Goal: Task Accomplishment & Management: Use online tool/utility

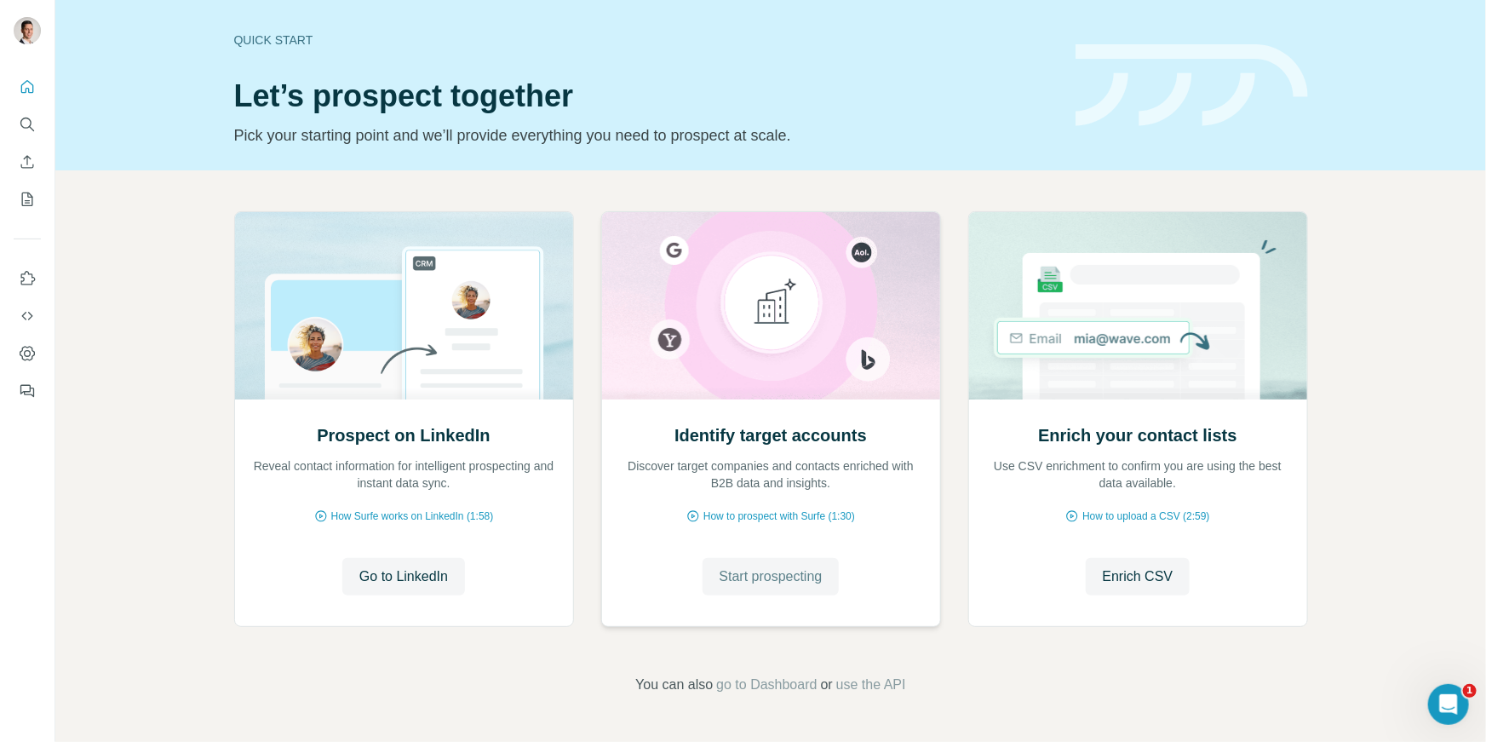
click at [799, 581] on span "Start prospecting" at bounding box center [770, 576] width 103 height 20
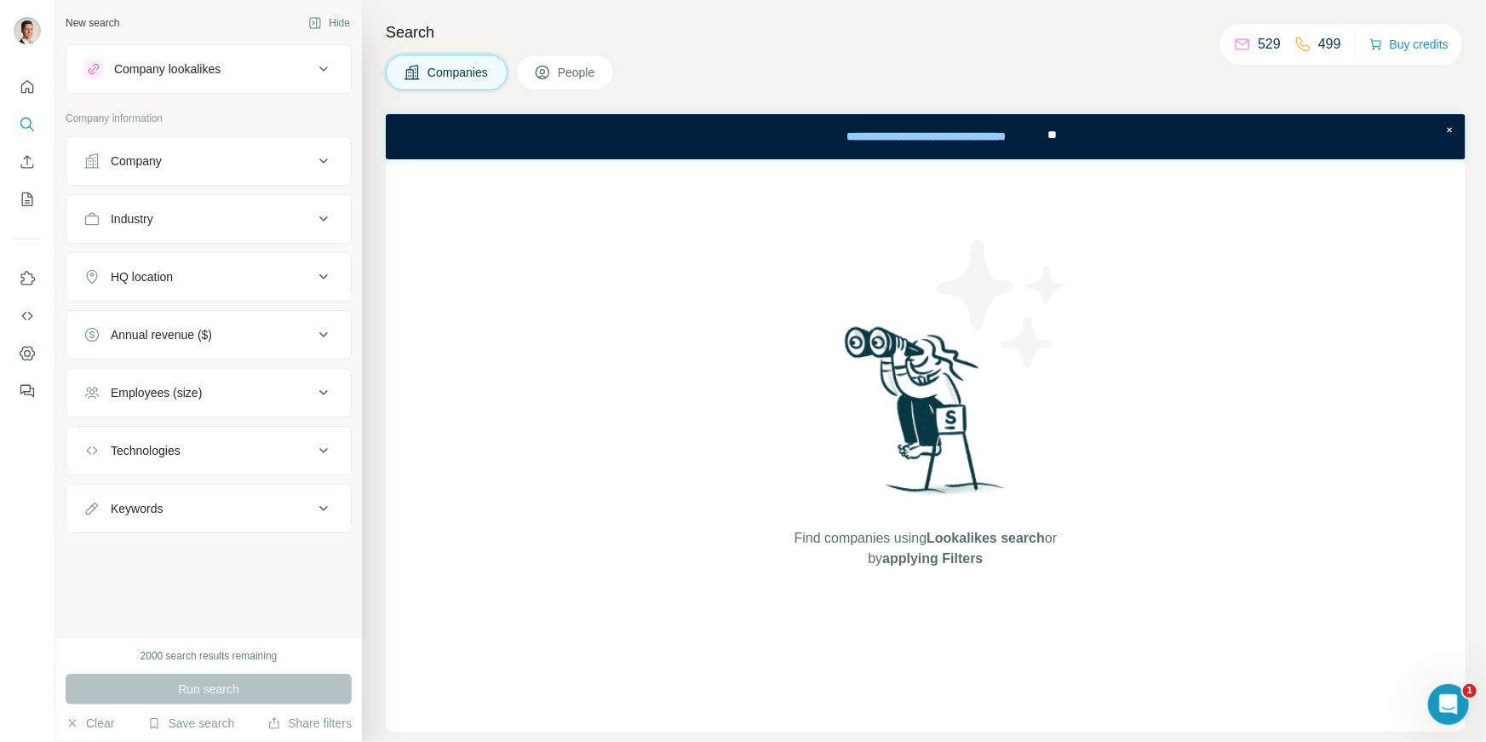
click at [567, 69] on span "People" at bounding box center [577, 72] width 39 height 17
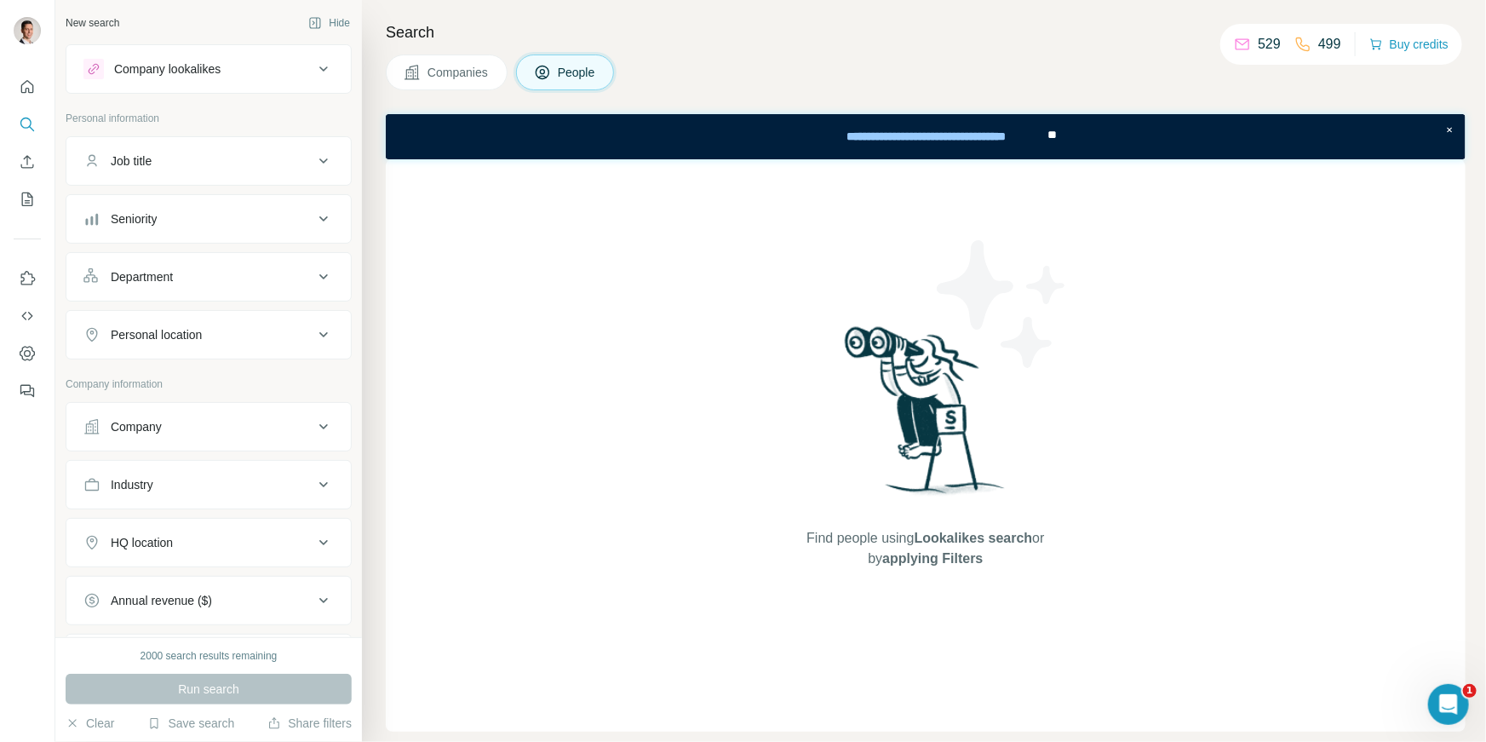
click at [477, 73] on span "Companies" at bounding box center [458, 72] width 62 height 17
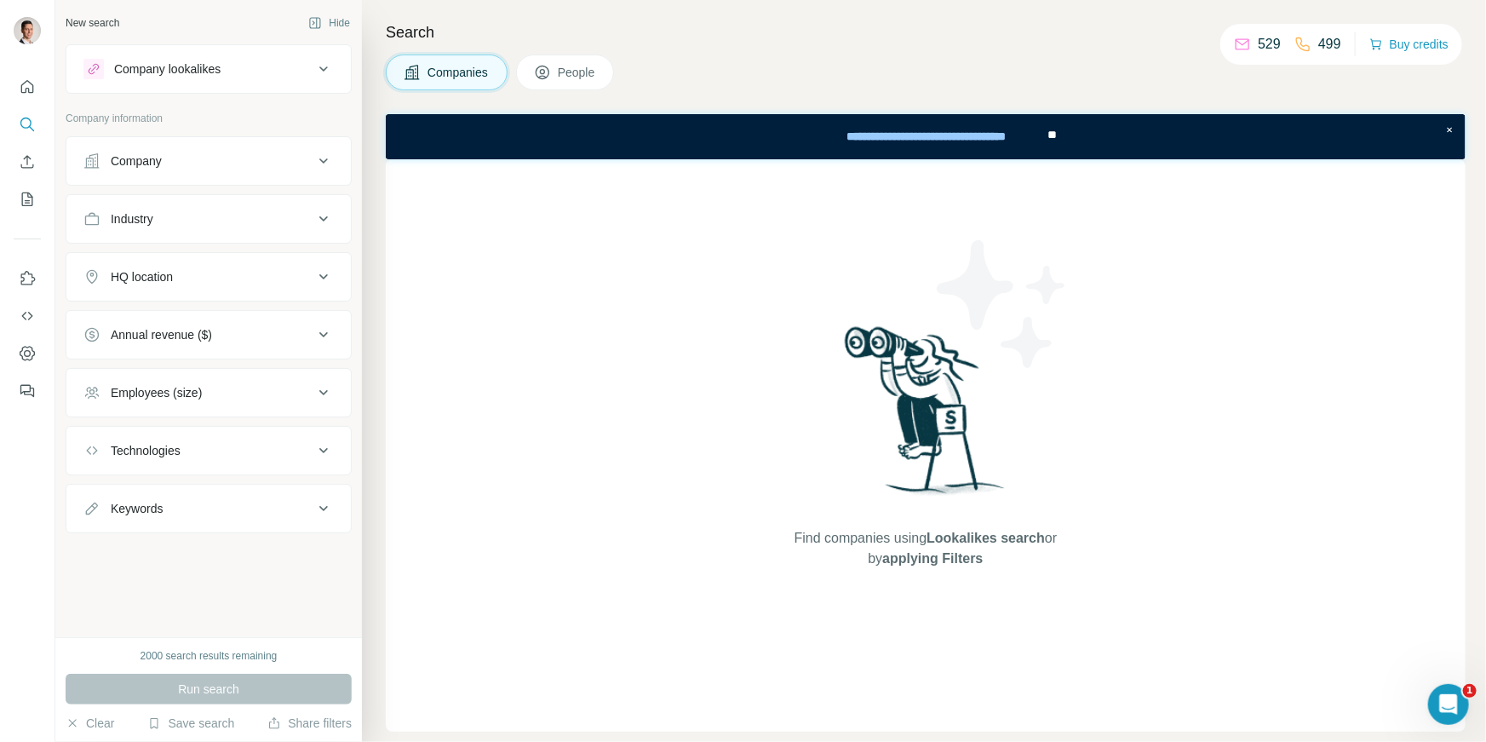
click at [597, 69] on span "People" at bounding box center [577, 72] width 39 height 17
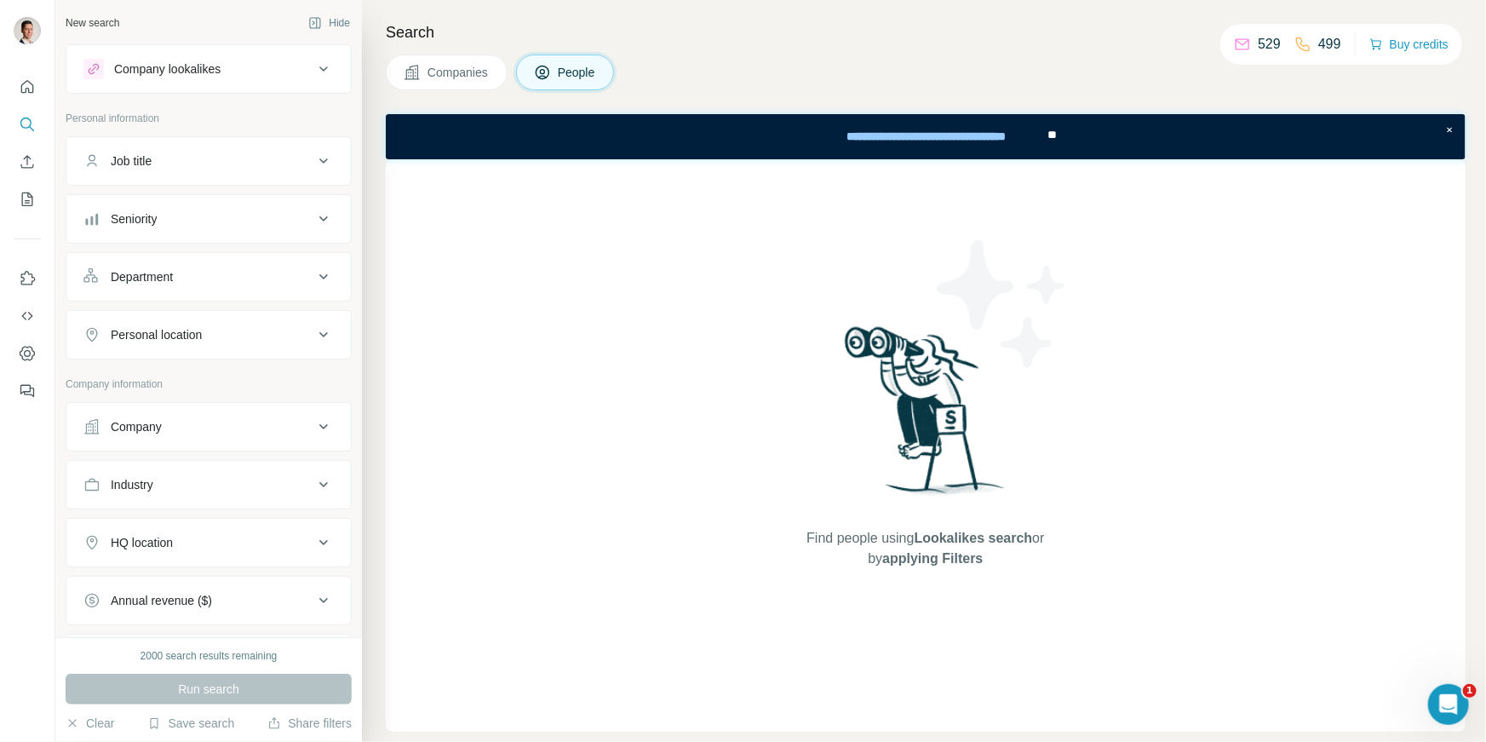
click at [288, 75] on div "Company lookalikes" at bounding box center [198, 69] width 230 height 20
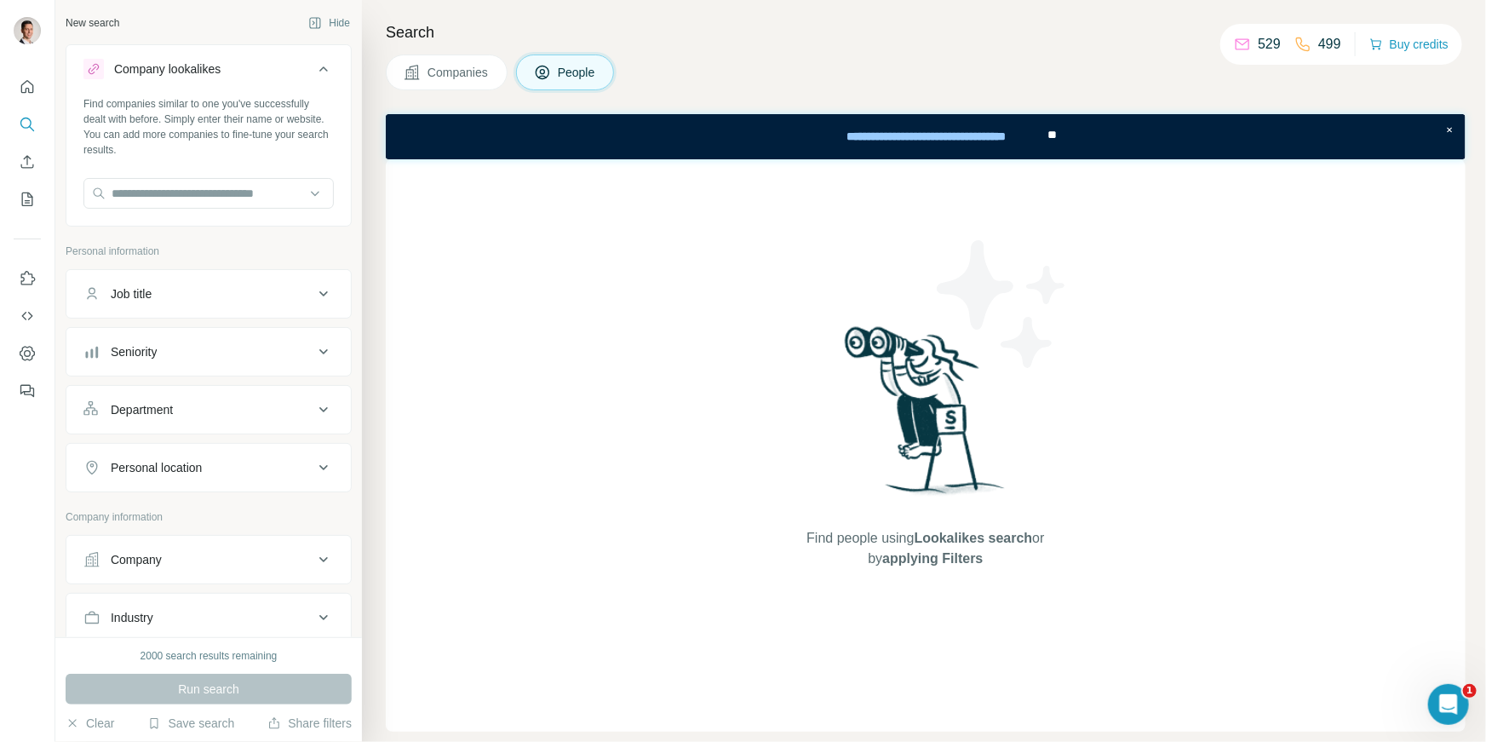
click at [375, 145] on div "Search Companies People Find people using Lookalikes search or by applying Filt…" at bounding box center [924, 371] width 1124 height 742
click at [327, 71] on icon at bounding box center [323, 69] width 20 height 20
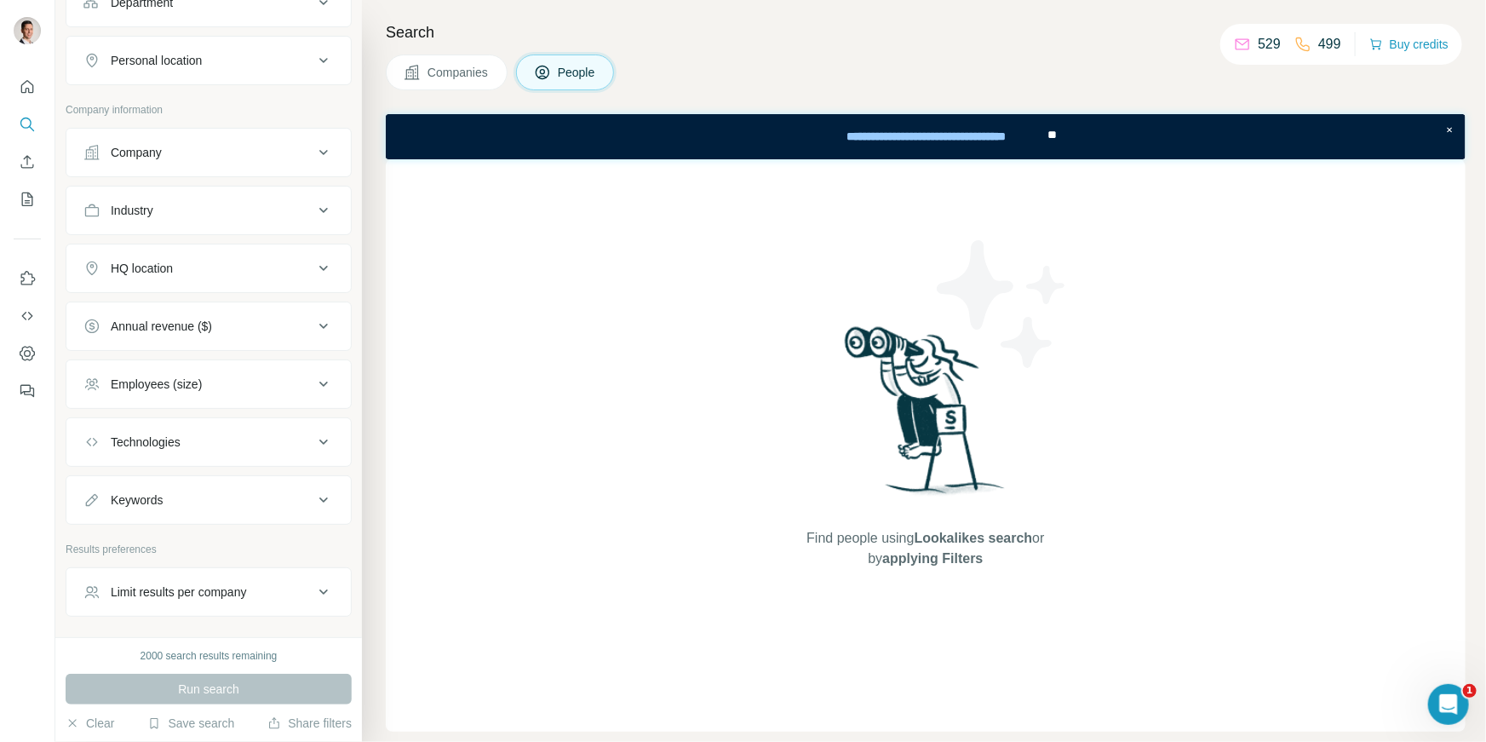
scroll to position [275, 0]
click at [322, 151] on icon at bounding box center [323, 151] width 20 height 20
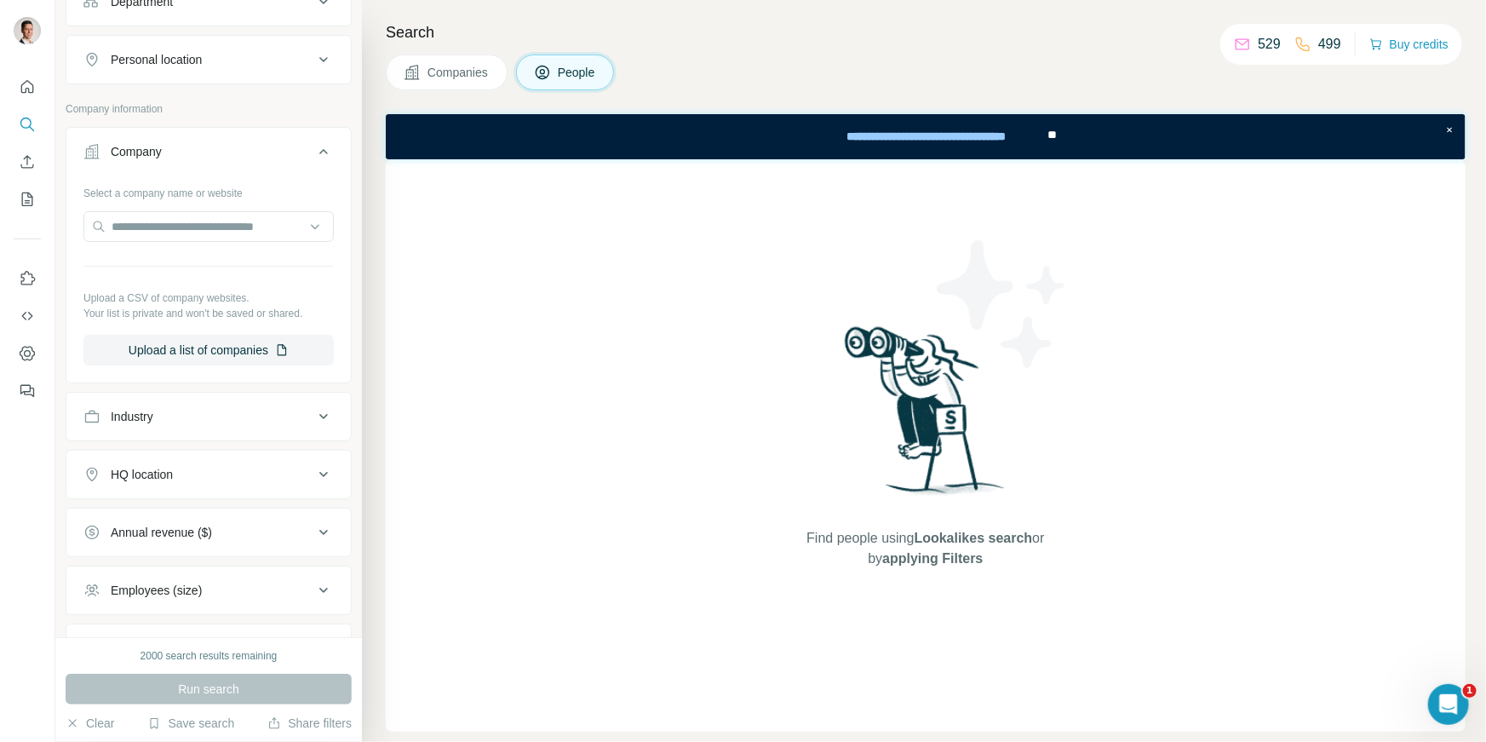
click at [322, 151] on icon at bounding box center [323, 151] width 20 height 20
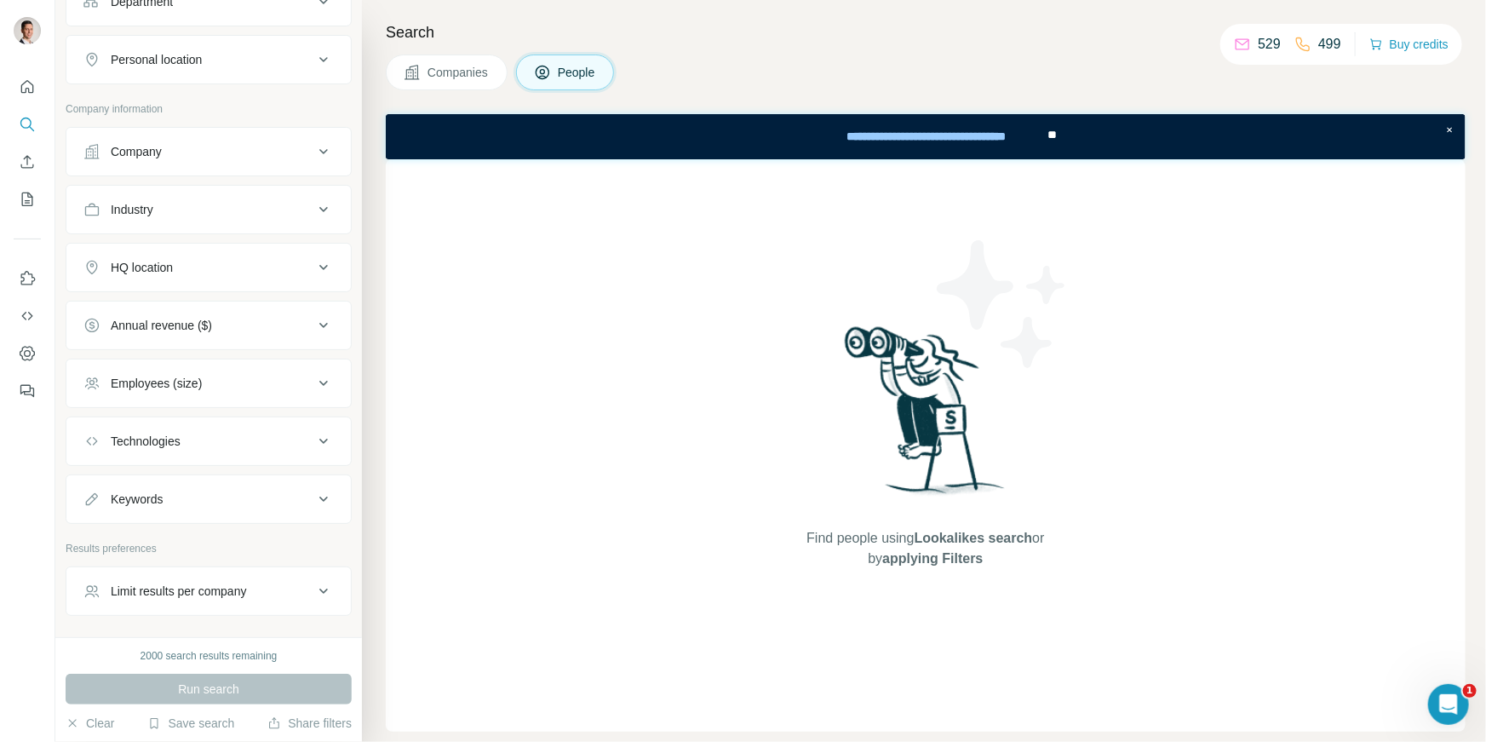
click at [322, 208] on icon at bounding box center [323, 209] width 9 height 5
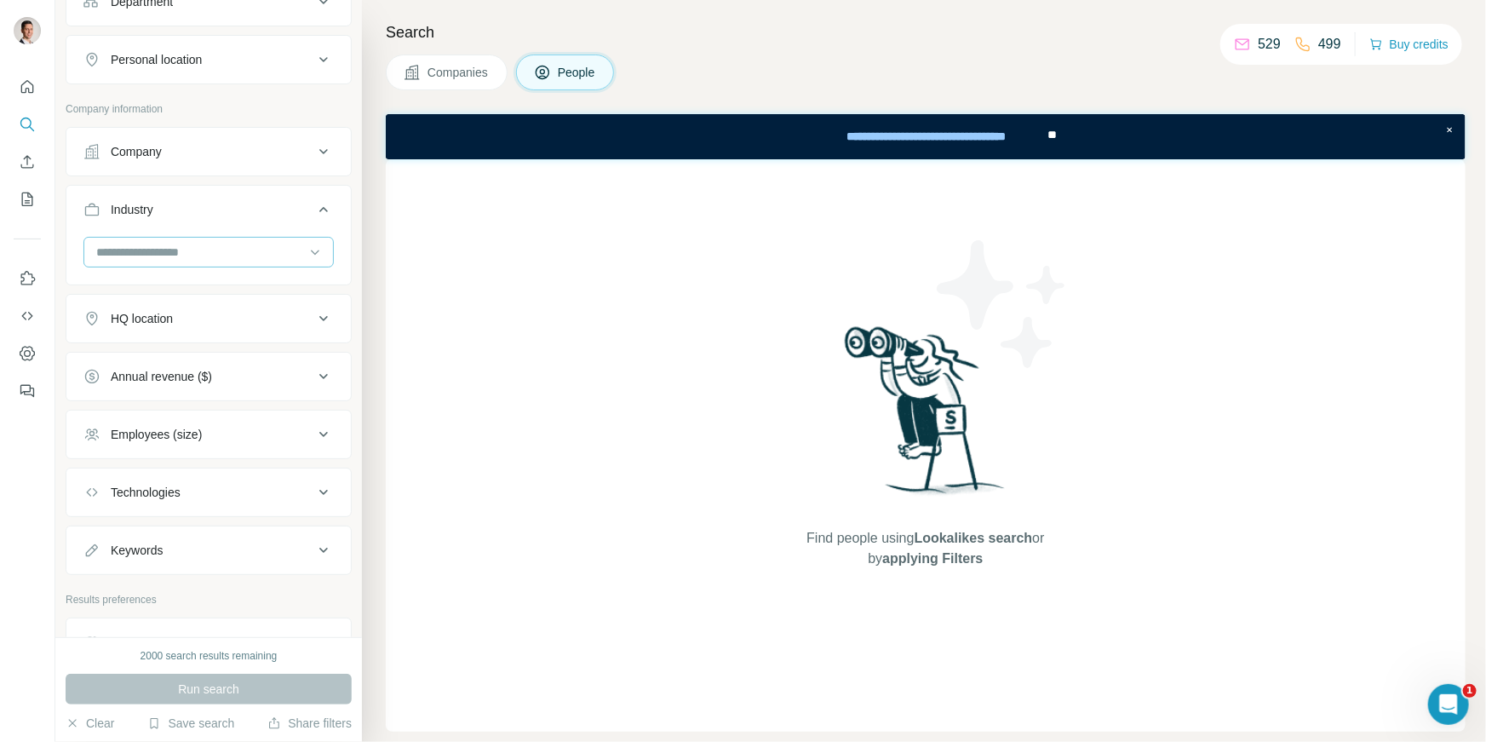
click at [267, 250] on input at bounding box center [200, 252] width 210 height 19
click at [248, 250] on input at bounding box center [200, 252] width 210 height 19
click at [183, 250] on input at bounding box center [200, 252] width 210 height 19
click at [146, 247] on input at bounding box center [200, 252] width 210 height 19
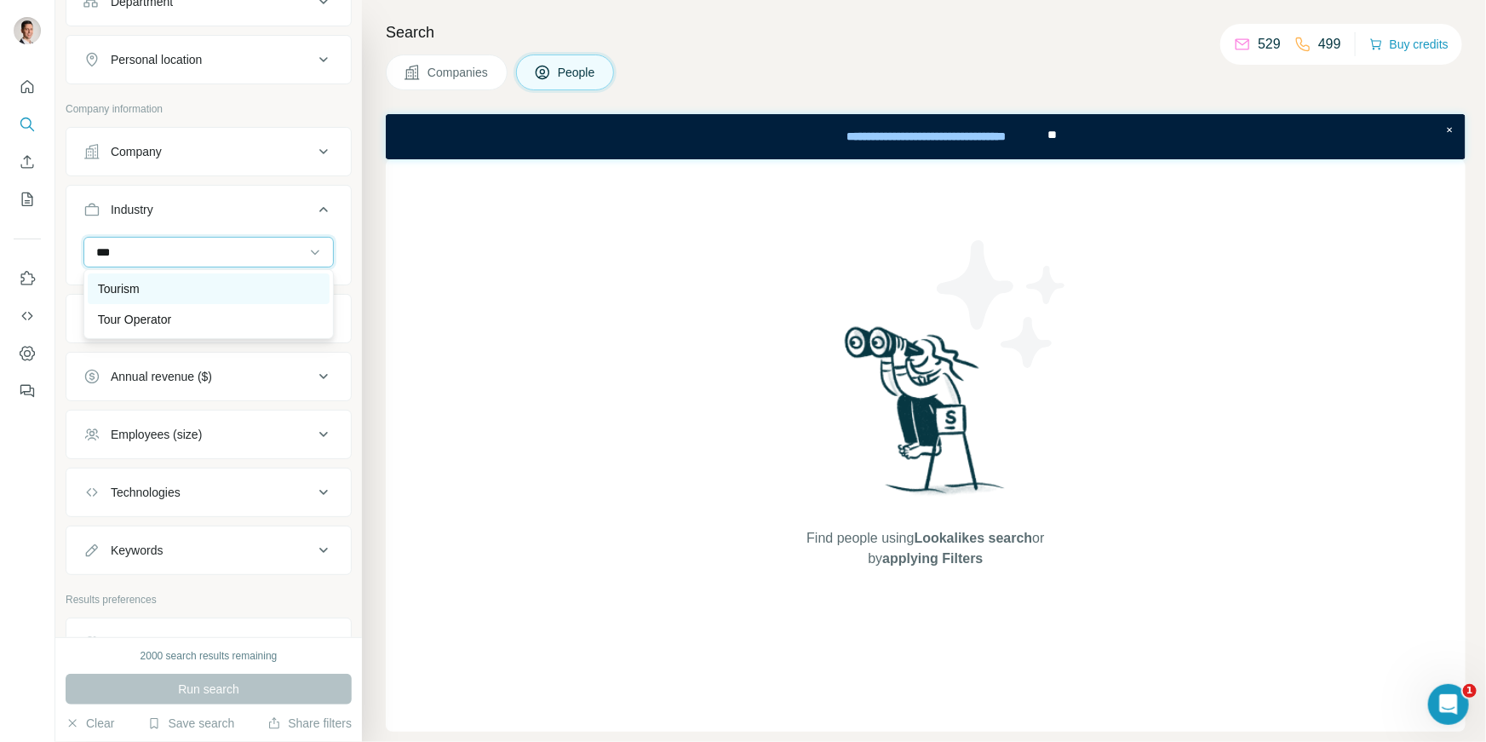
type input "***"
click at [140, 288] on p "Tourism" at bounding box center [119, 288] width 42 height 17
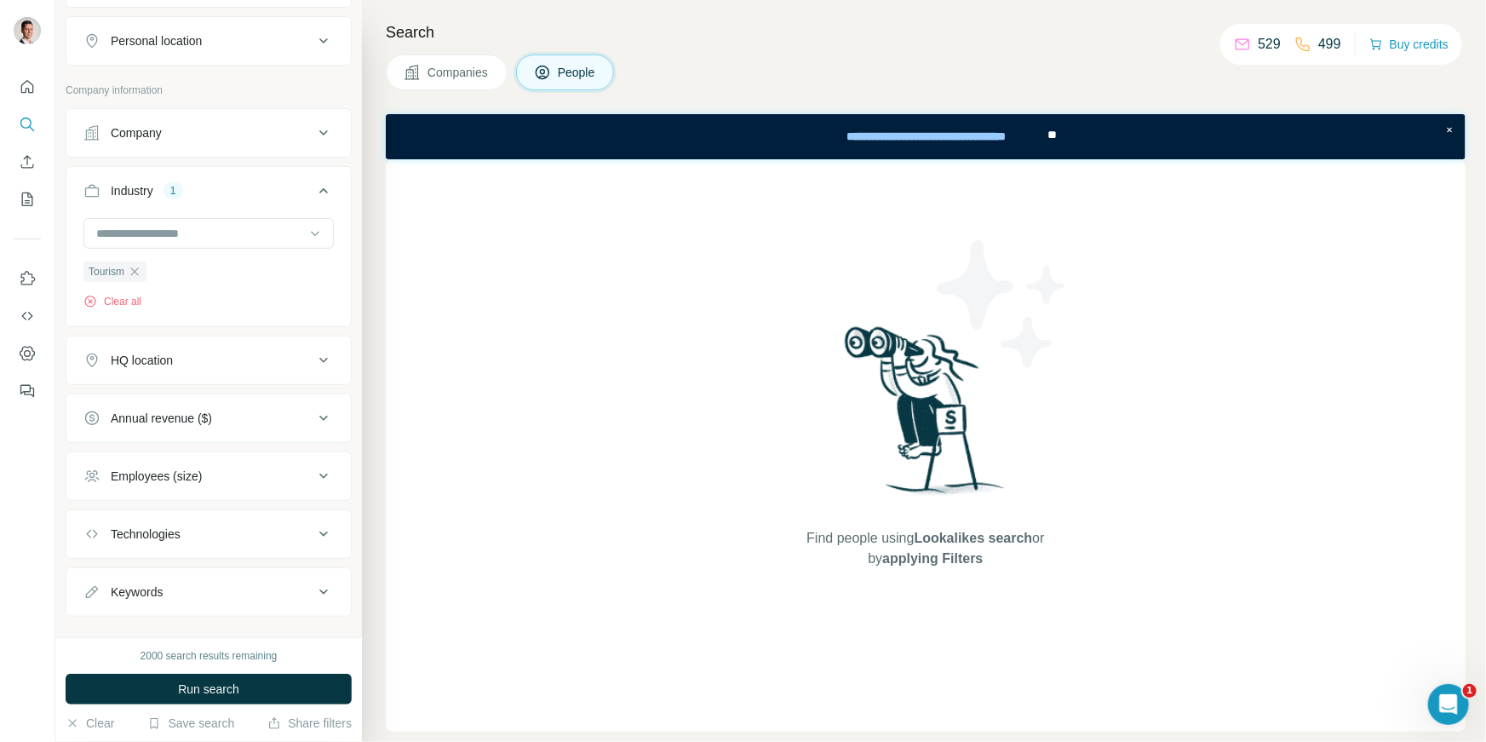
scroll to position [298, 0]
click at [313, 356] on icon at bounding box center [323, 356] width 20 height 20
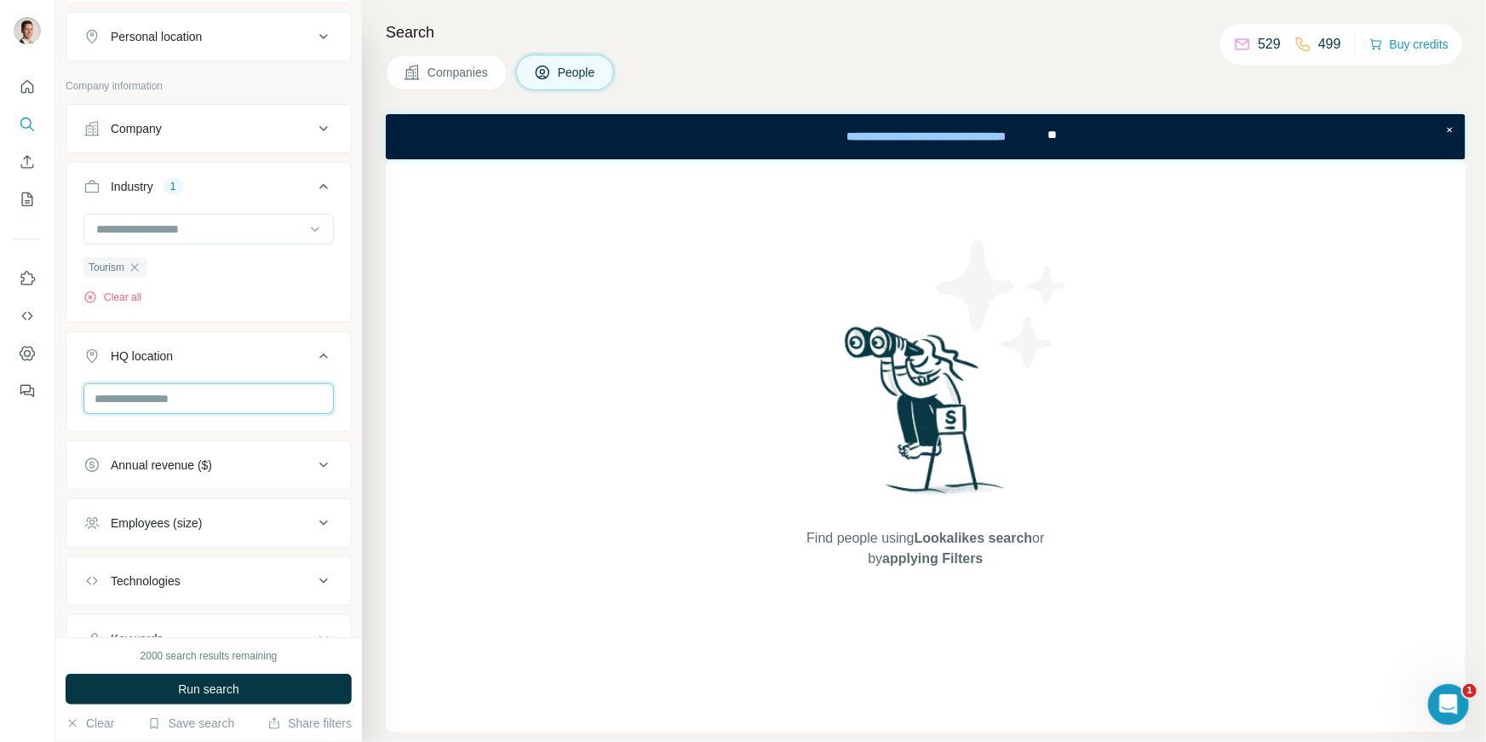
click at [167, 393] on input "text" at bounding box center [208, 398] width 250 height 31
type input "****"
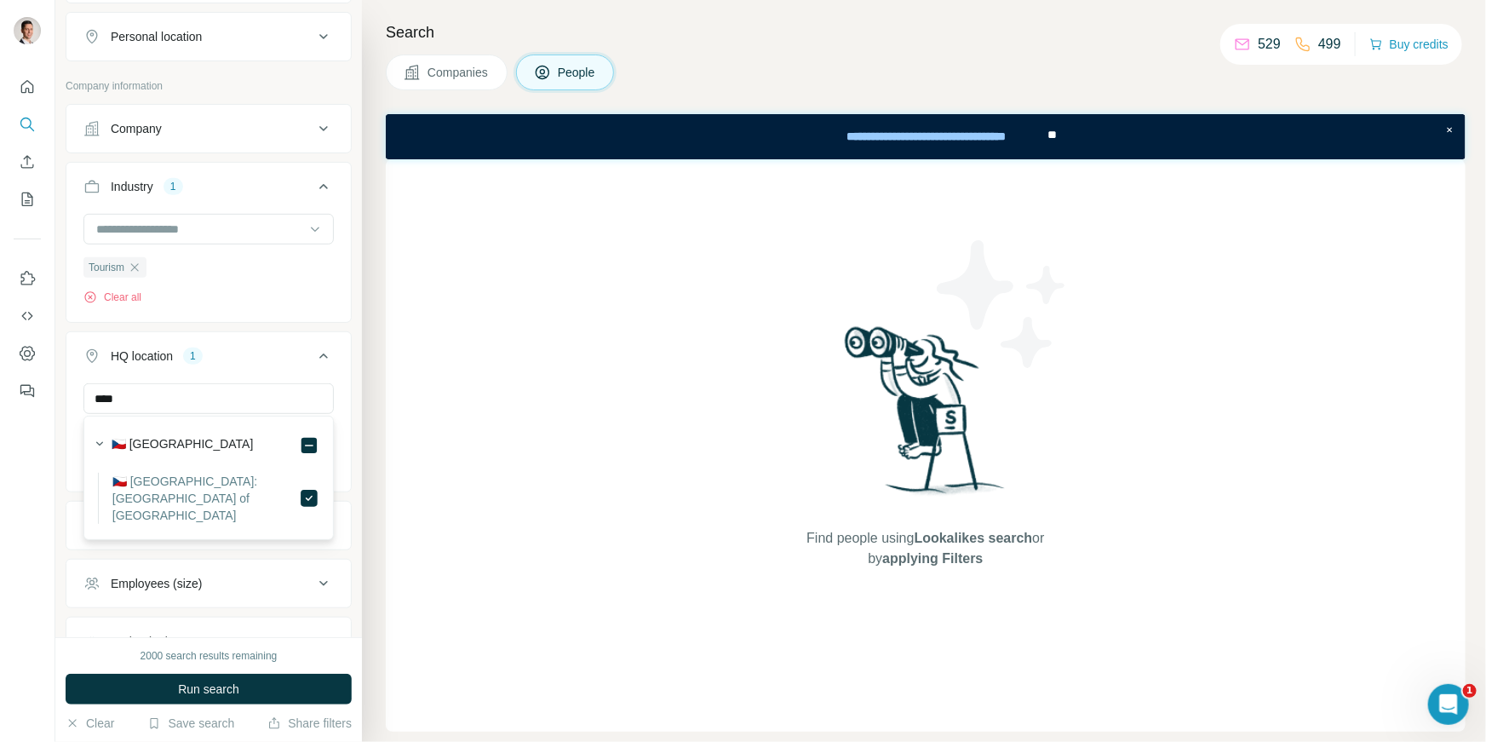
click at [350, 327] on ul "Company Industry 1 Tourism Clear all HQ location 1 **** Capital City of [GEOGRA…" at bounding box center [209, 414] width 286 height 620
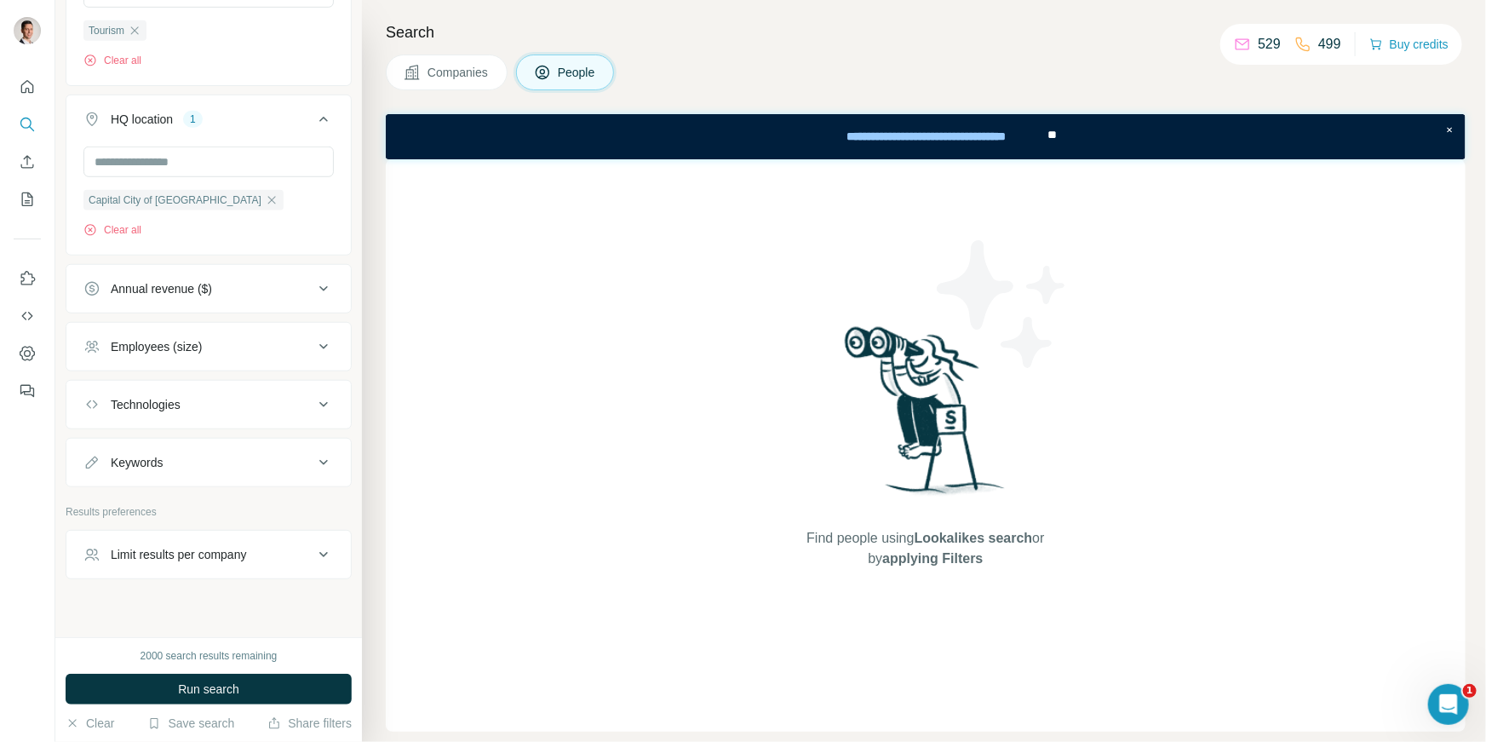
scroll to position [541, 0]
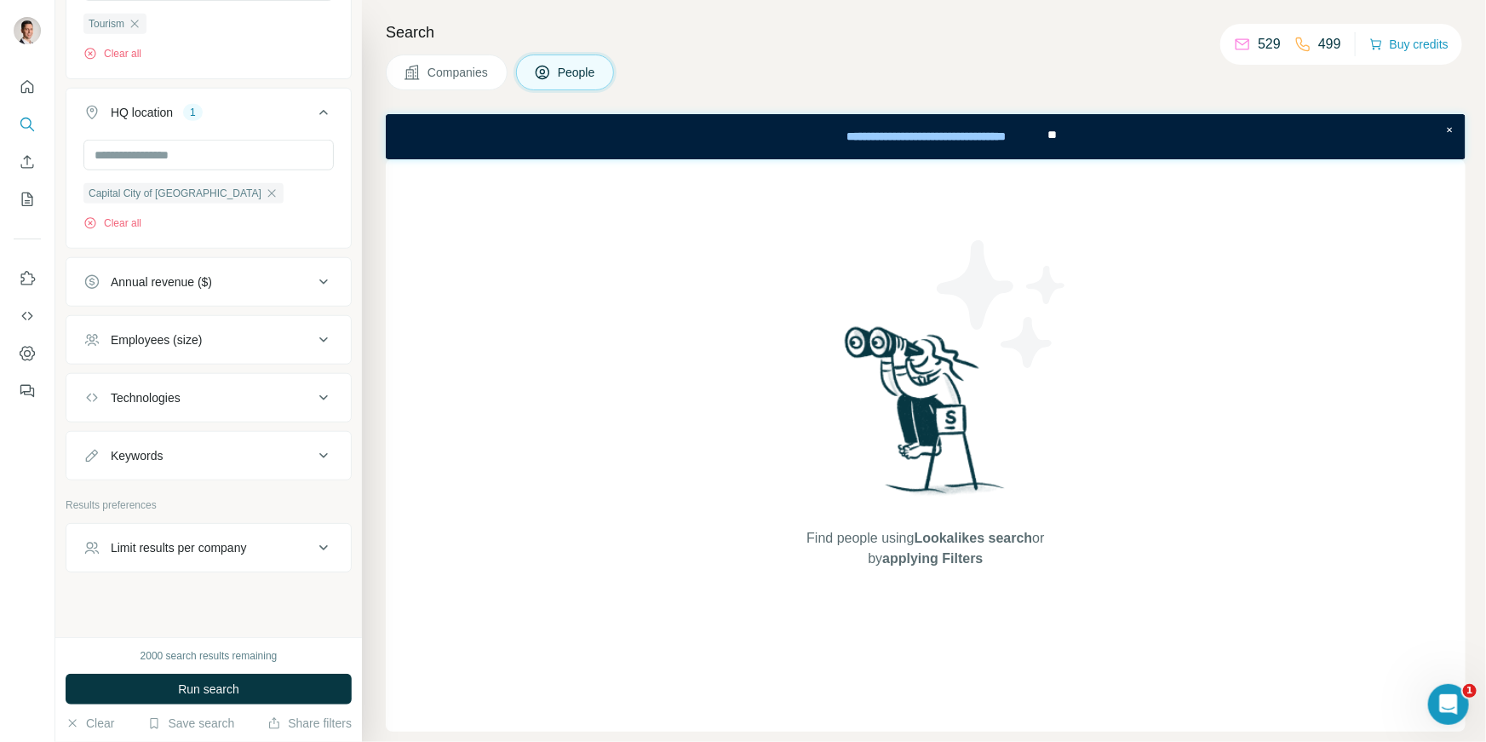
click at [319, 278] on icon at bounding box center [323, 282] width 20 height 20
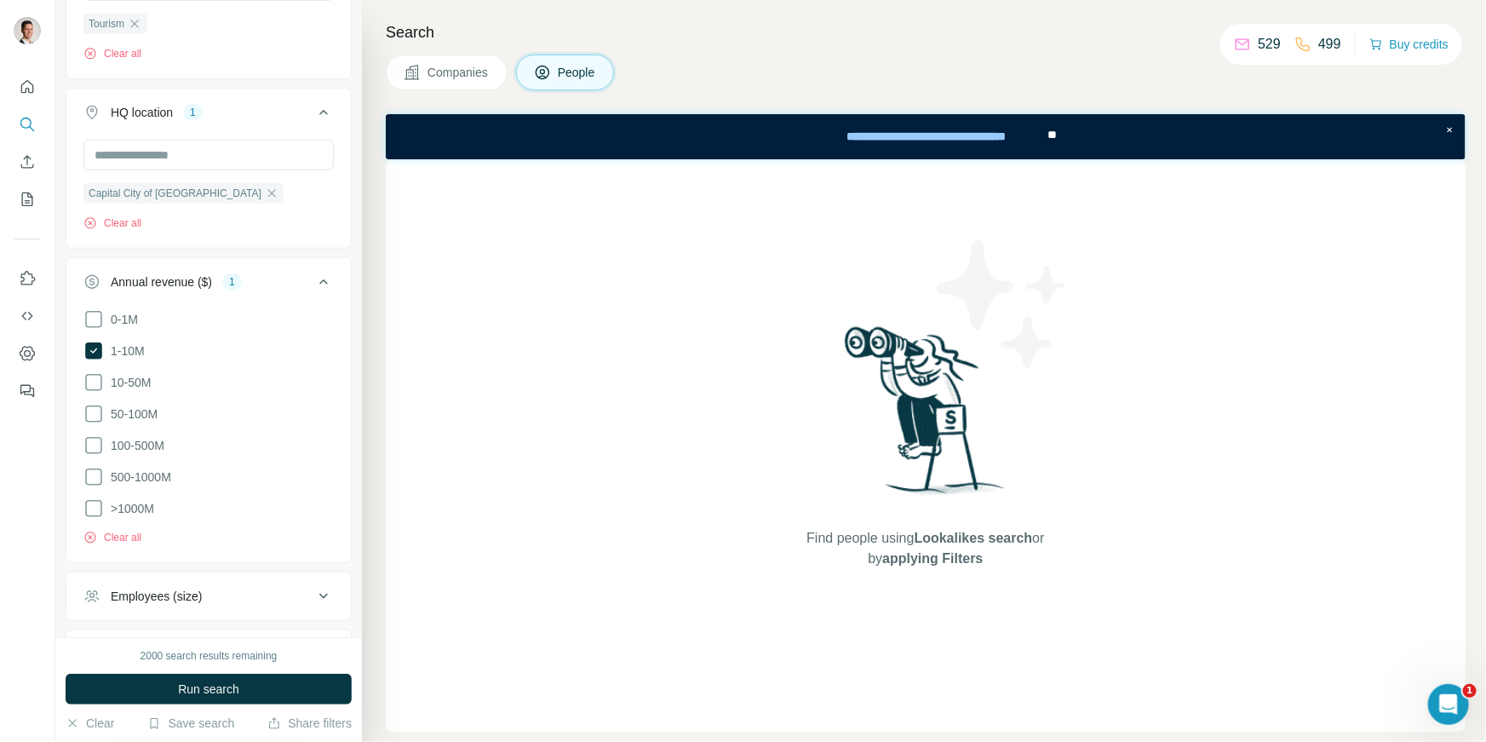
drag, startPoint x: 93, startPoint y: 382, endPoint x: 183, endPoint y: 376, distance: 90.4
click at [94, 382] on icon at bounding box center [93, 382] width 20 height 20
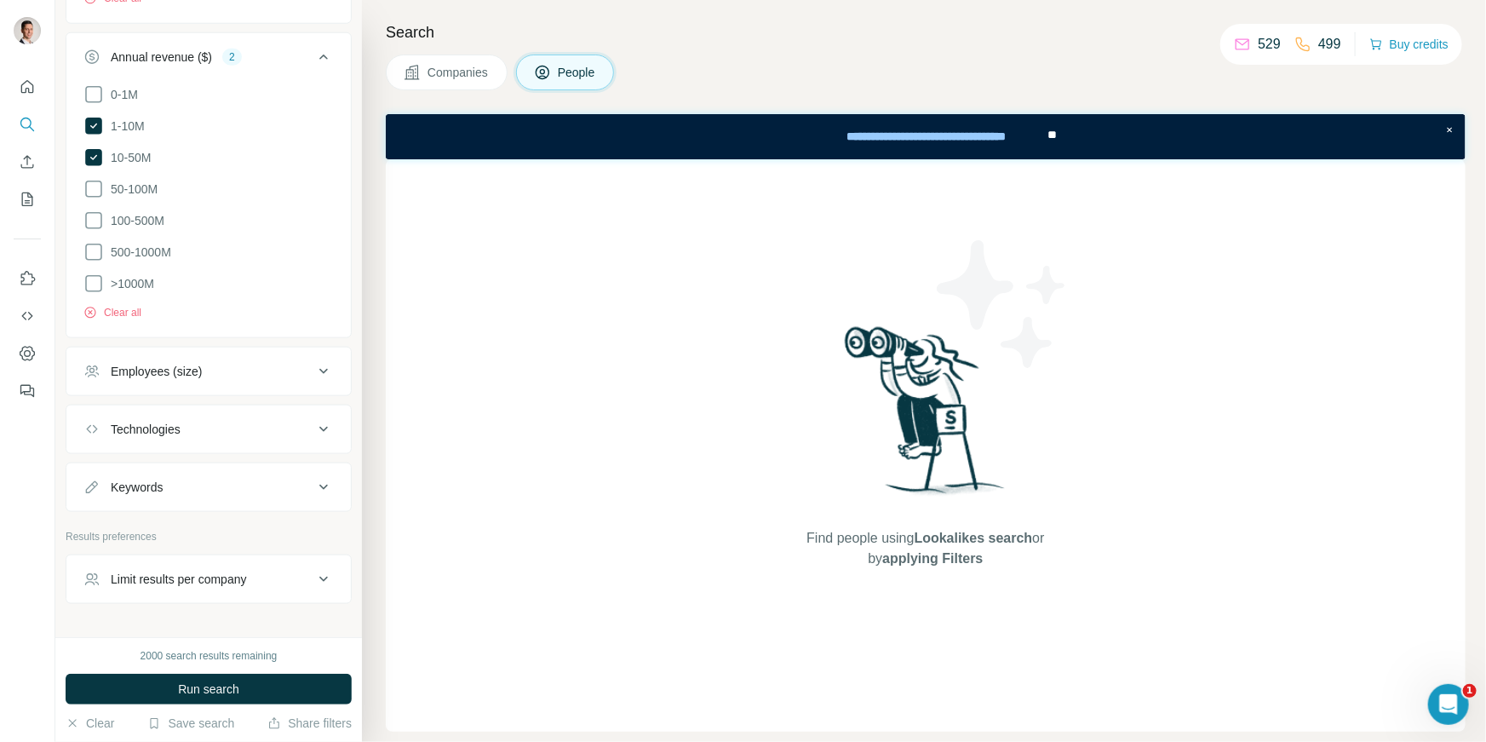
scroll to position [805, 0]
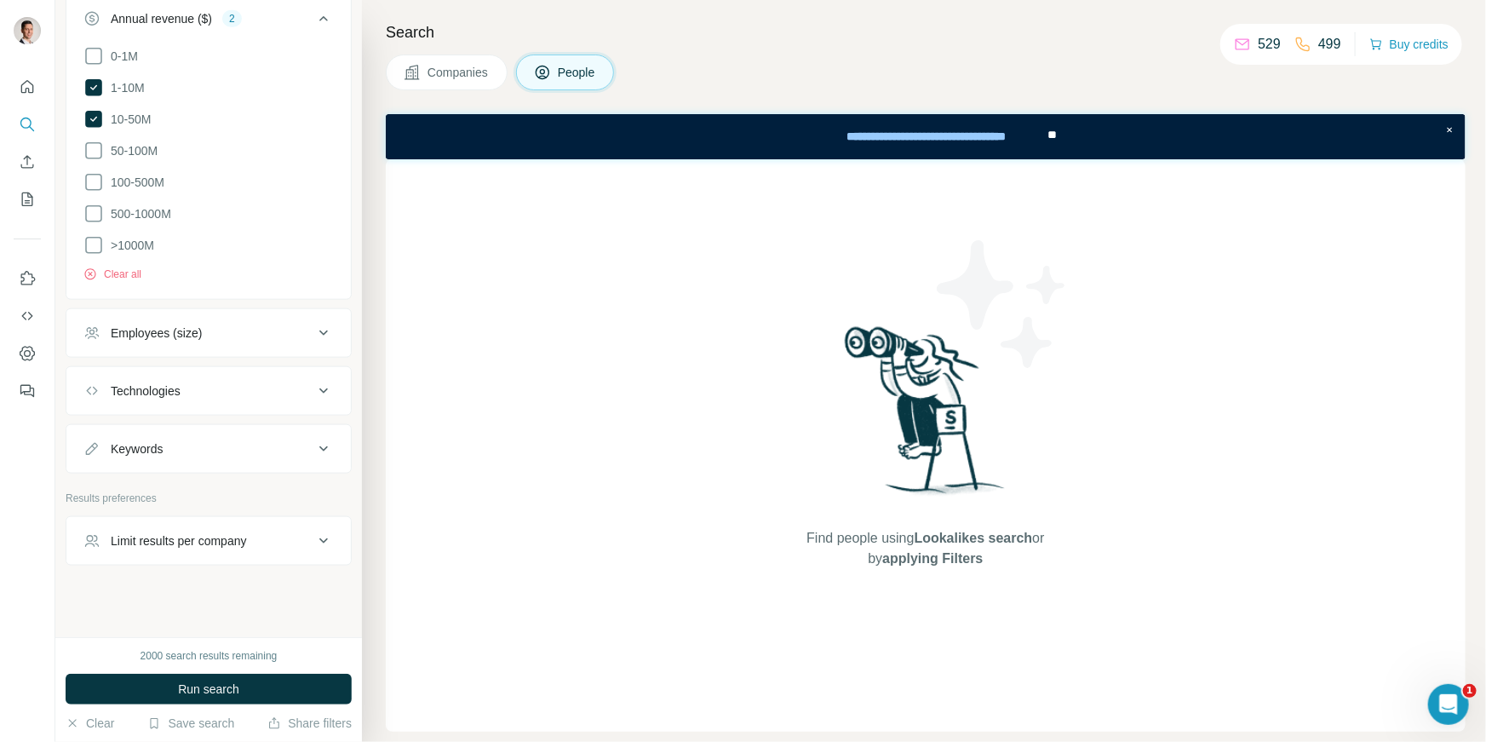
click at [320, 385] on icon at bounding box center [323, 391] width 20 height 20
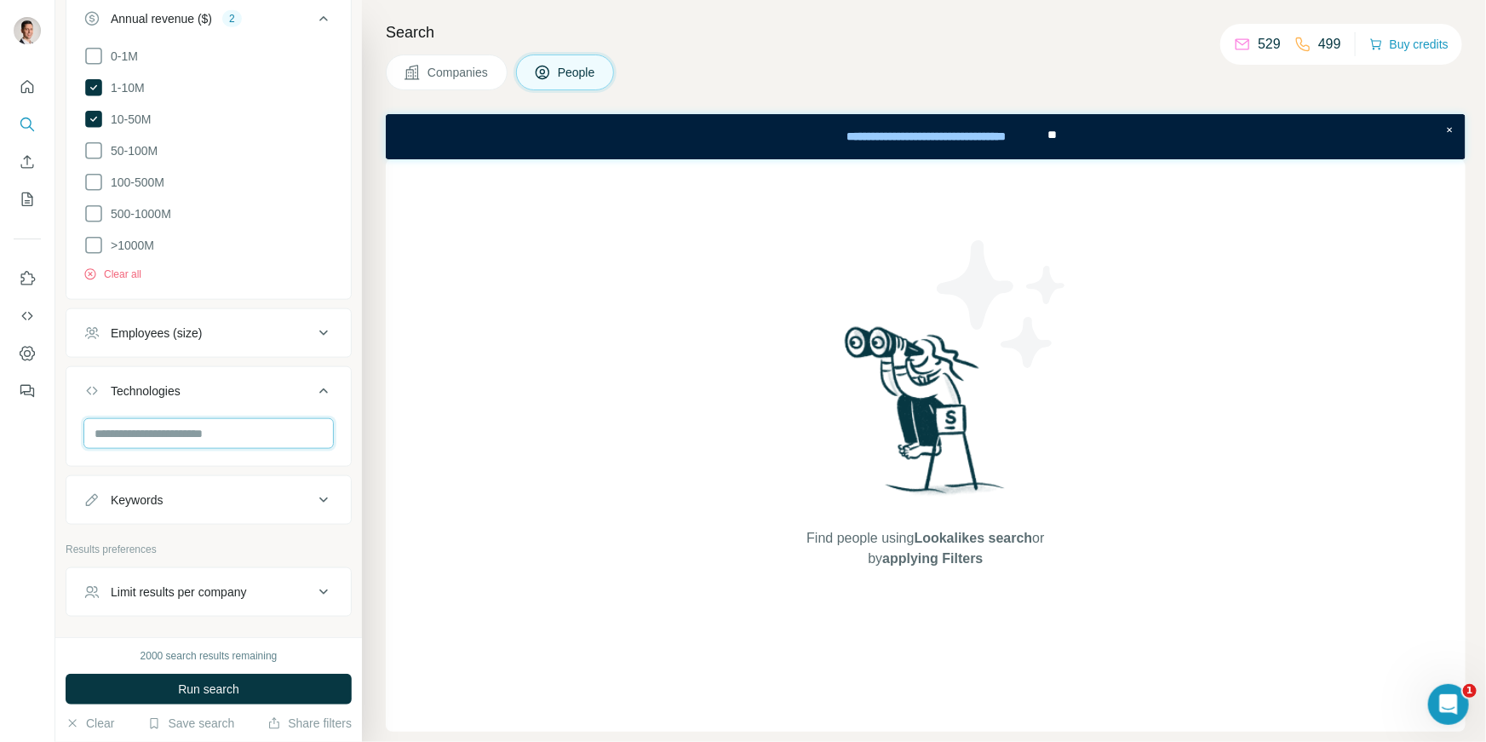
click at [232, 426] on input "text" at bounding box center [208, 433] width 250 height 31
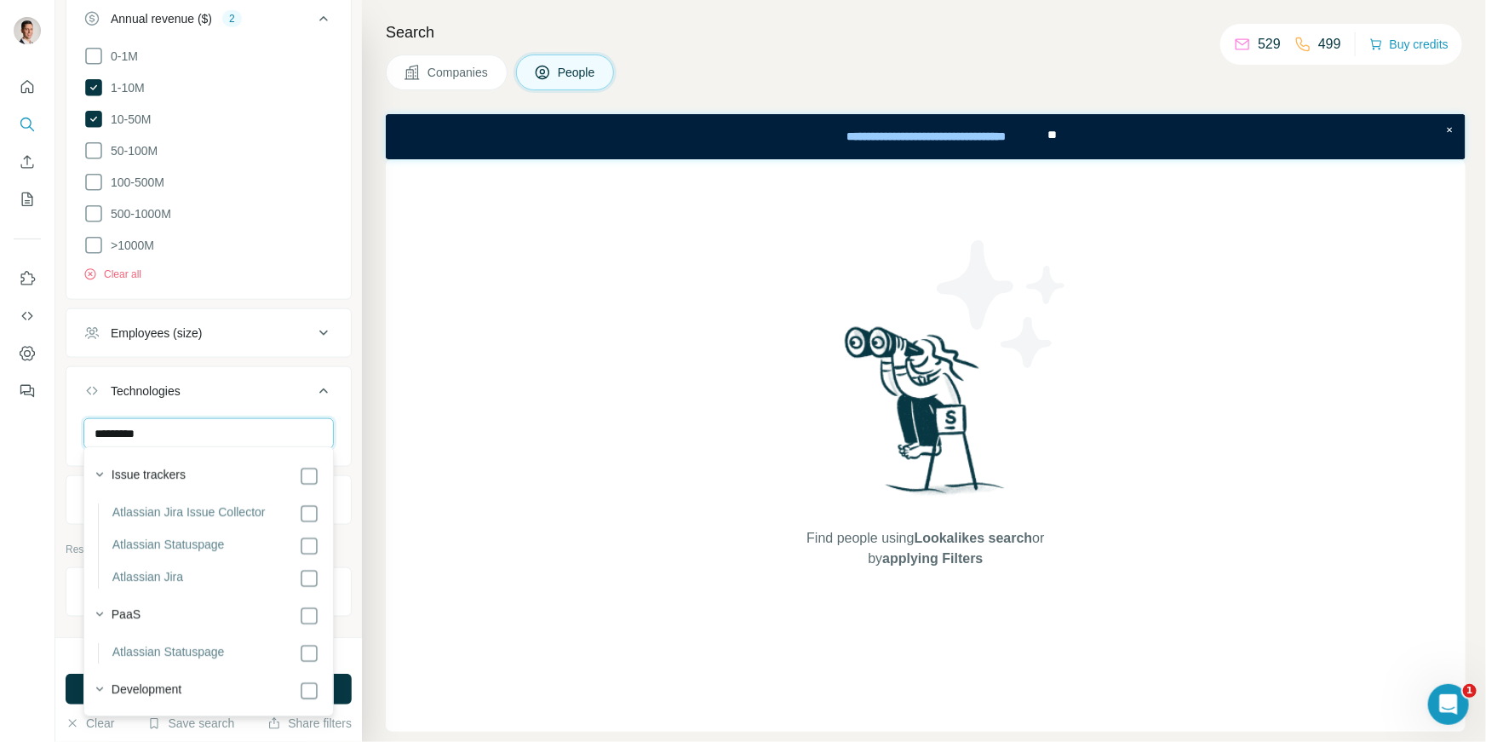
type input "*********"
click at [350, 430] on div "*********" at bounding box center [208, 440] width 284 height 44
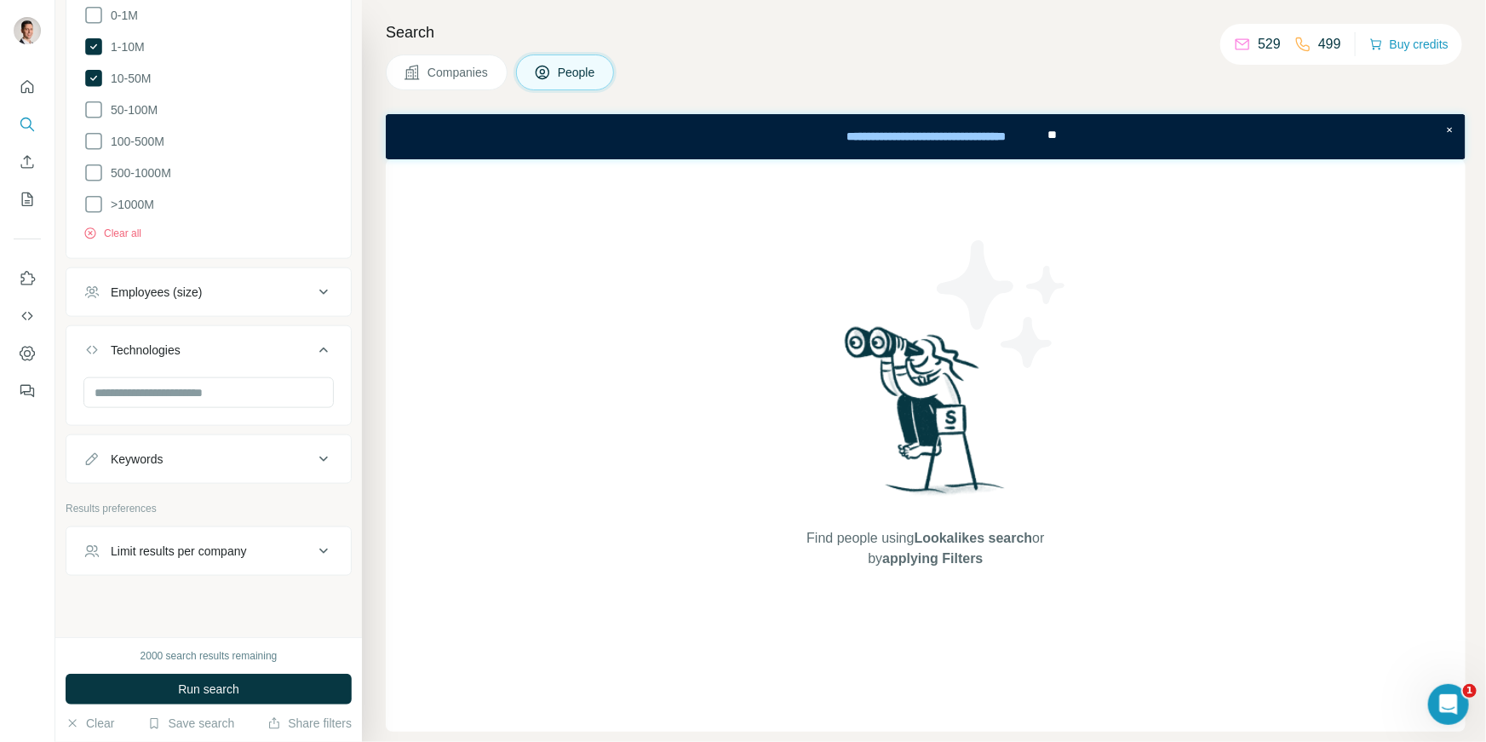
scroll to position [856, 0]
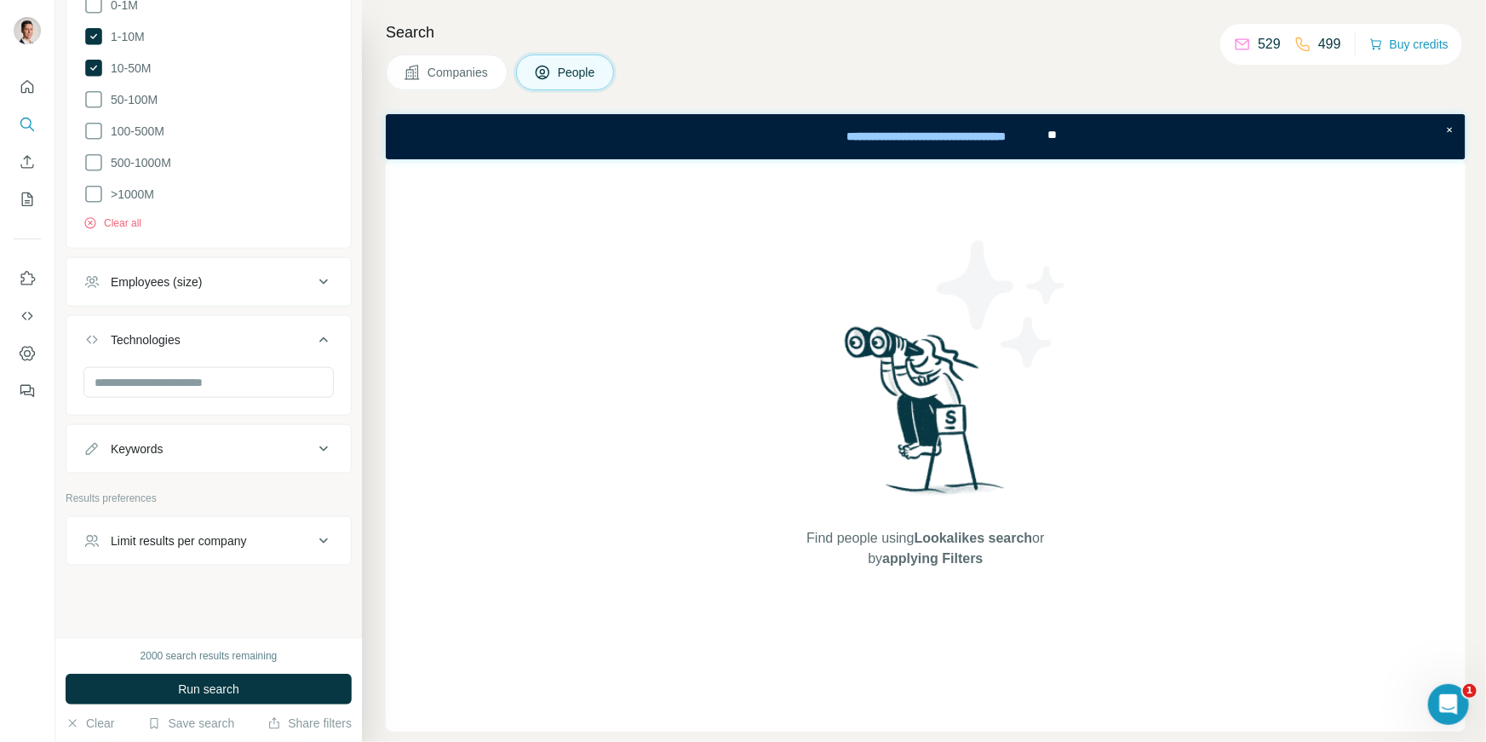
click at [325, 532] on icon at bounding box center [323, 540] width 20 height 20
click at [157, 572] on input "number" at bounding box center [208, 583] width 250 height 31
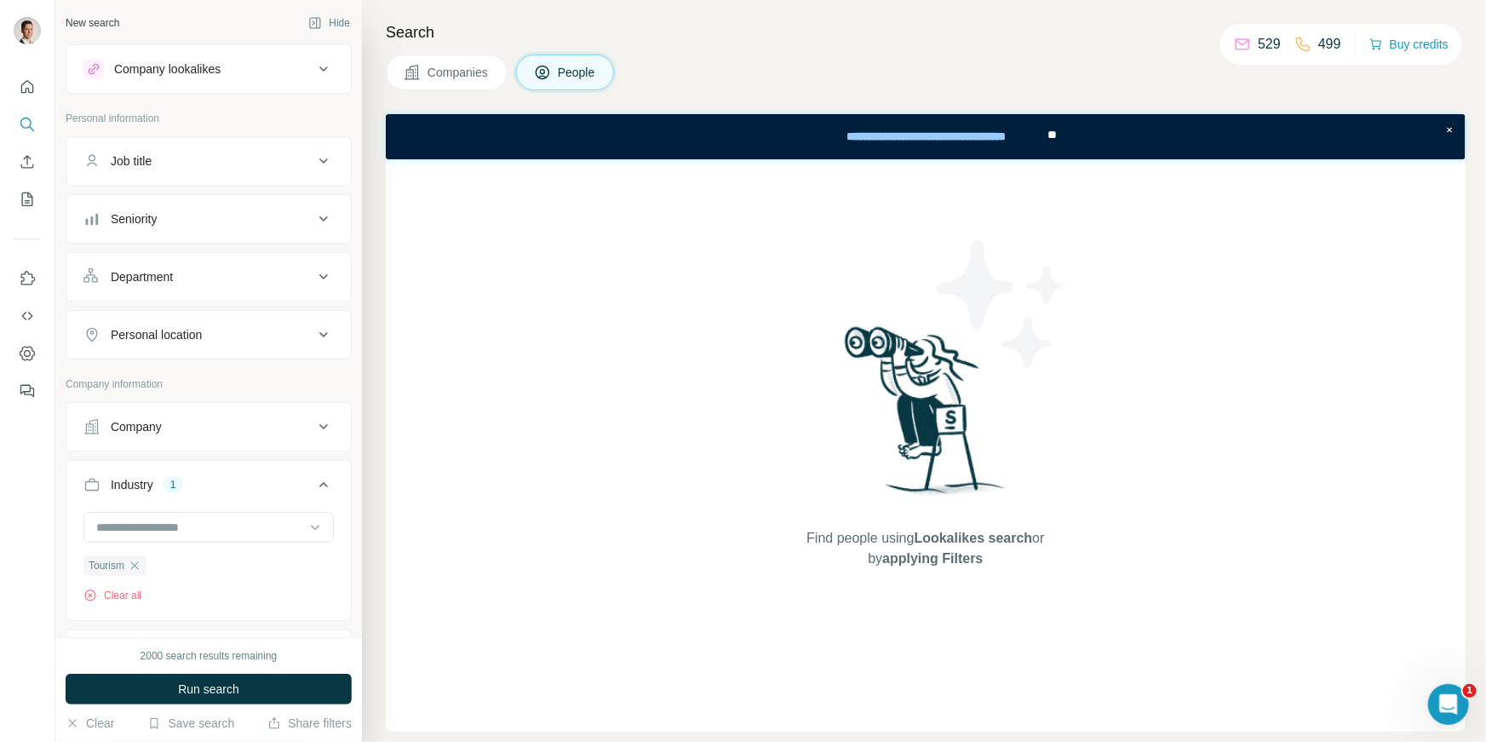
type input "**"
click at [323, 218] on icon at bounding box center [323, 219] width 20 height 20
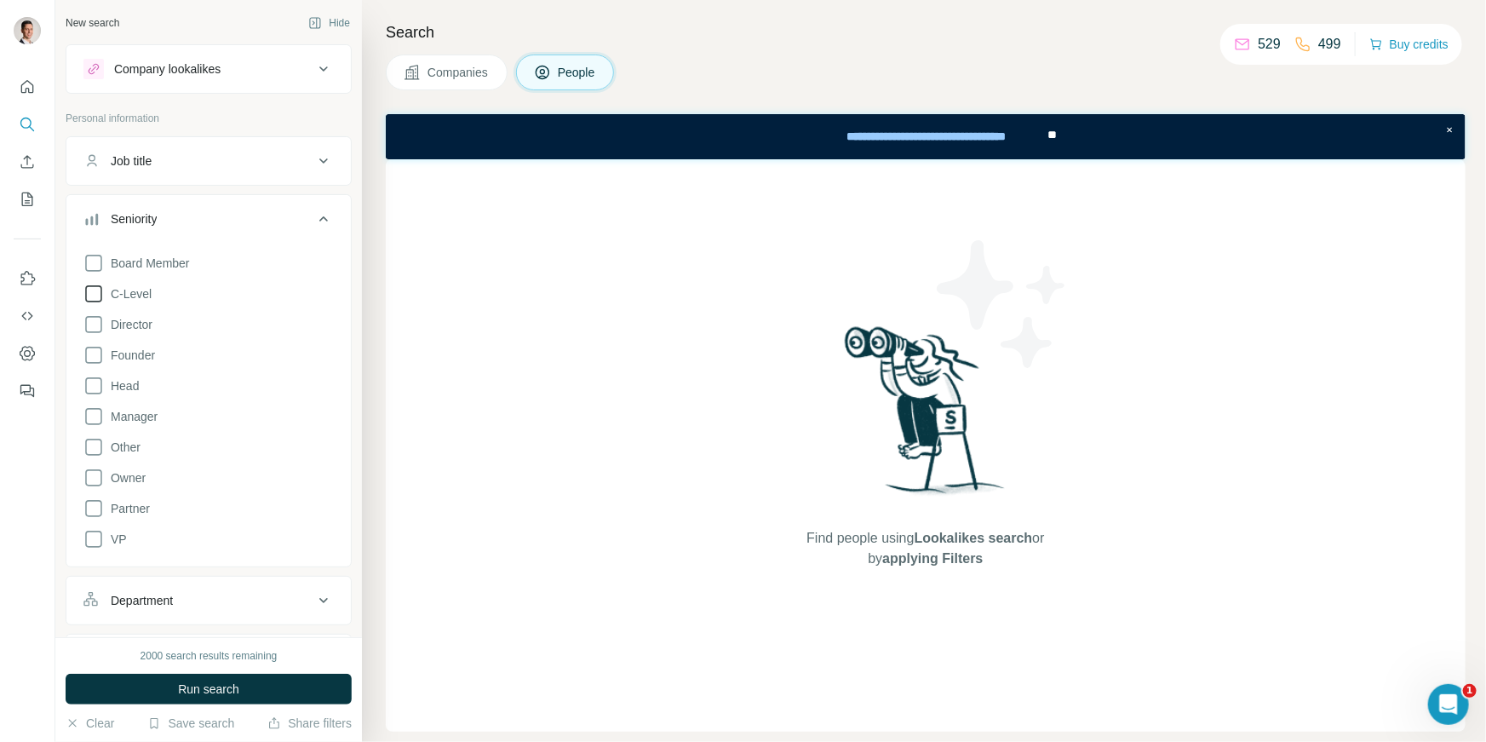
click at [96, 294] on icon at bounding box center [93, 294] width 20 height 20
click at [93, 415] on icon at bounding box center [93, 416] width 20 height 20
drag, startPoint x: 93, startPoint y: 507, endPoint x: 164, endPoint y: 517, distance: 72.2
click at [93, 507] on icon at bounding box center [93, 508] width 20 height 20
click at [263, 689] on button "Run search" at bounding box center [209, 688] width 286 height 31
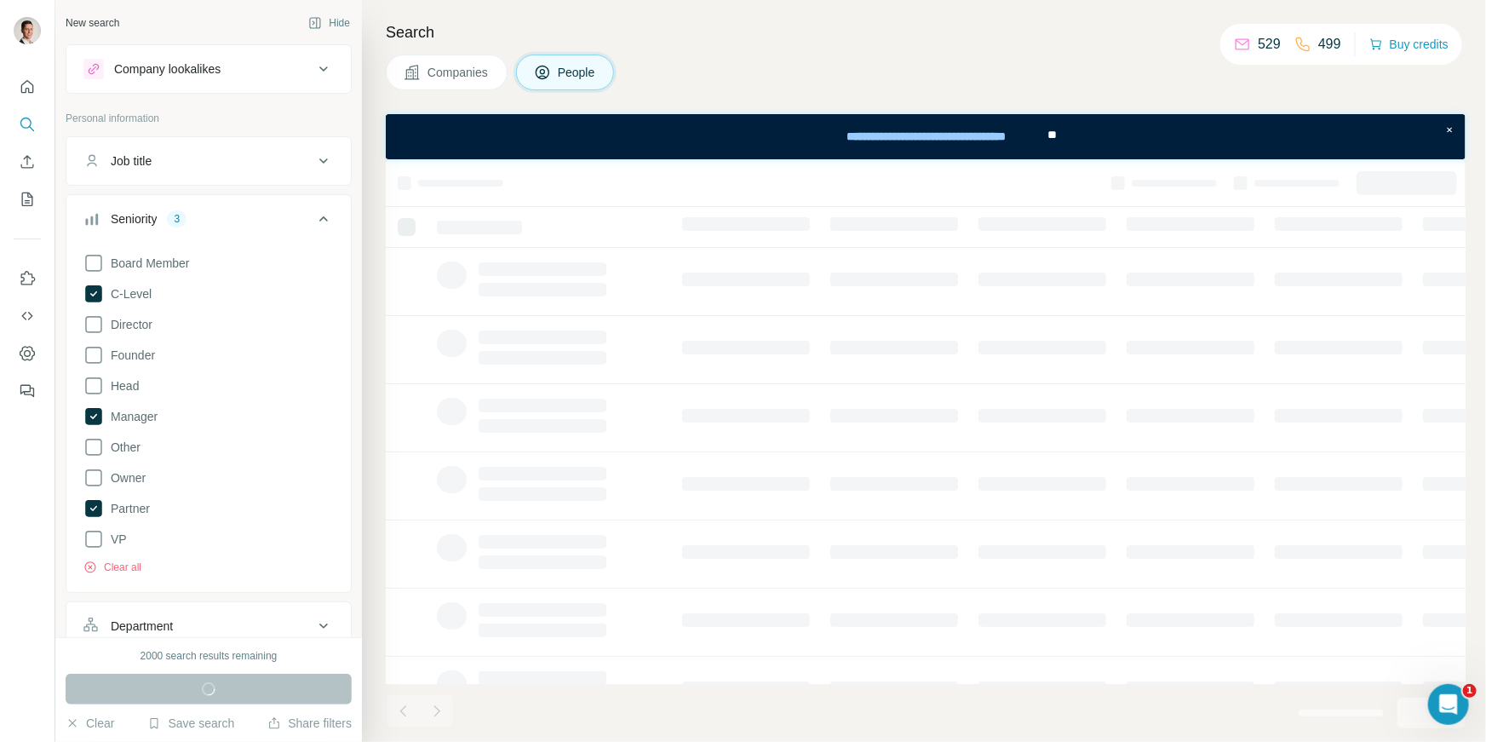
click at [322, 222] on icon at bounding box center [323, 219] width 20 height 20
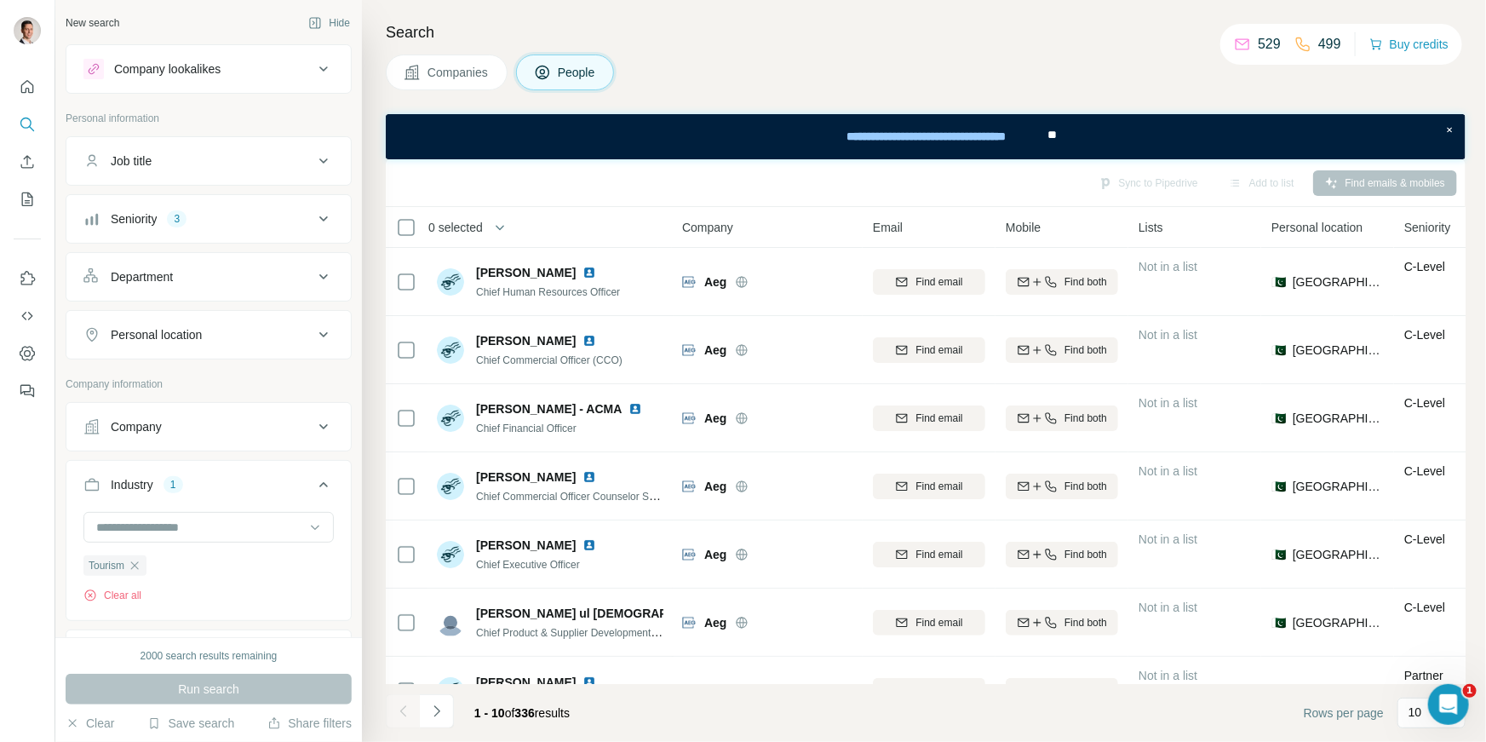
click at [322, 271] on icon at bounding box center [323, 276] width 20 height 20
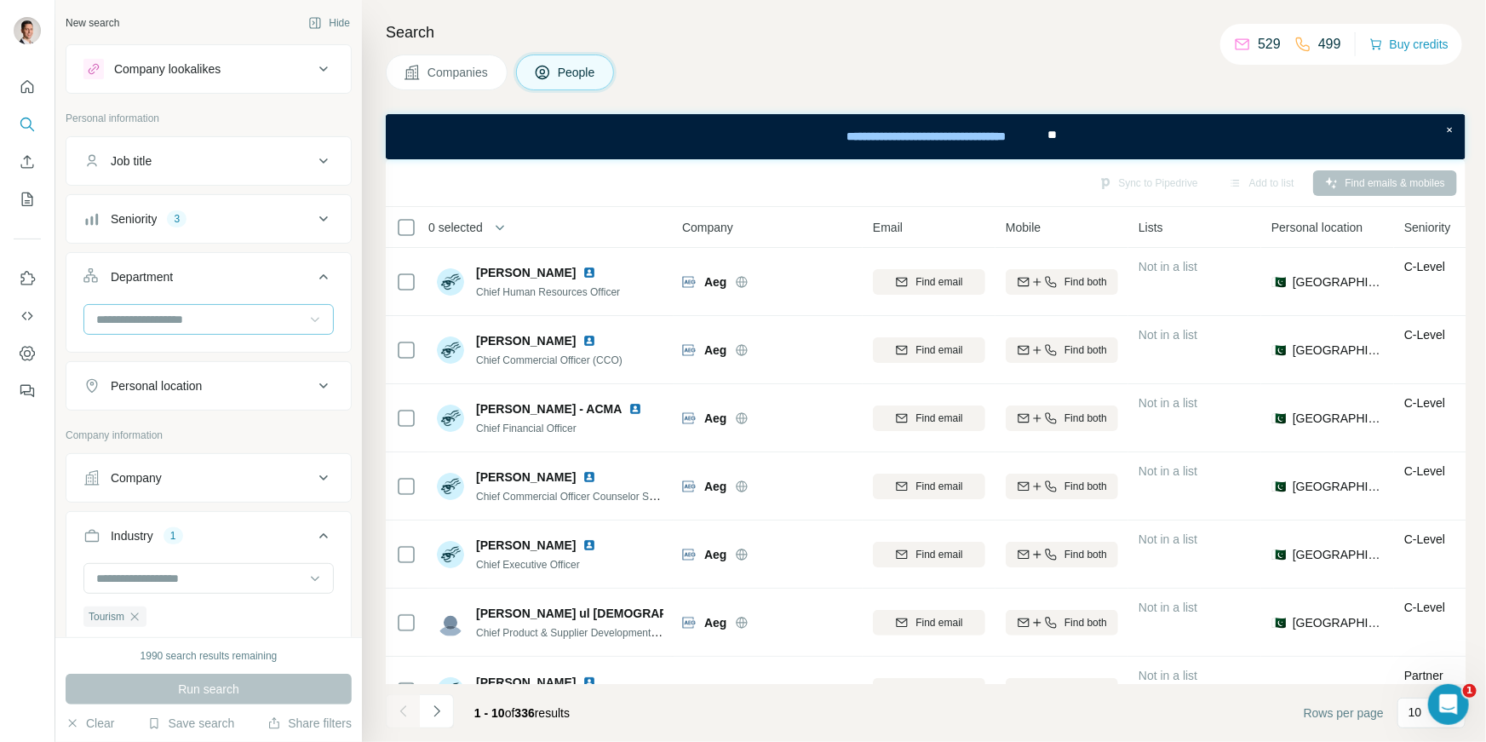
click at [315, 320] on icon at bounding box center [315, 320] width 9 height 5
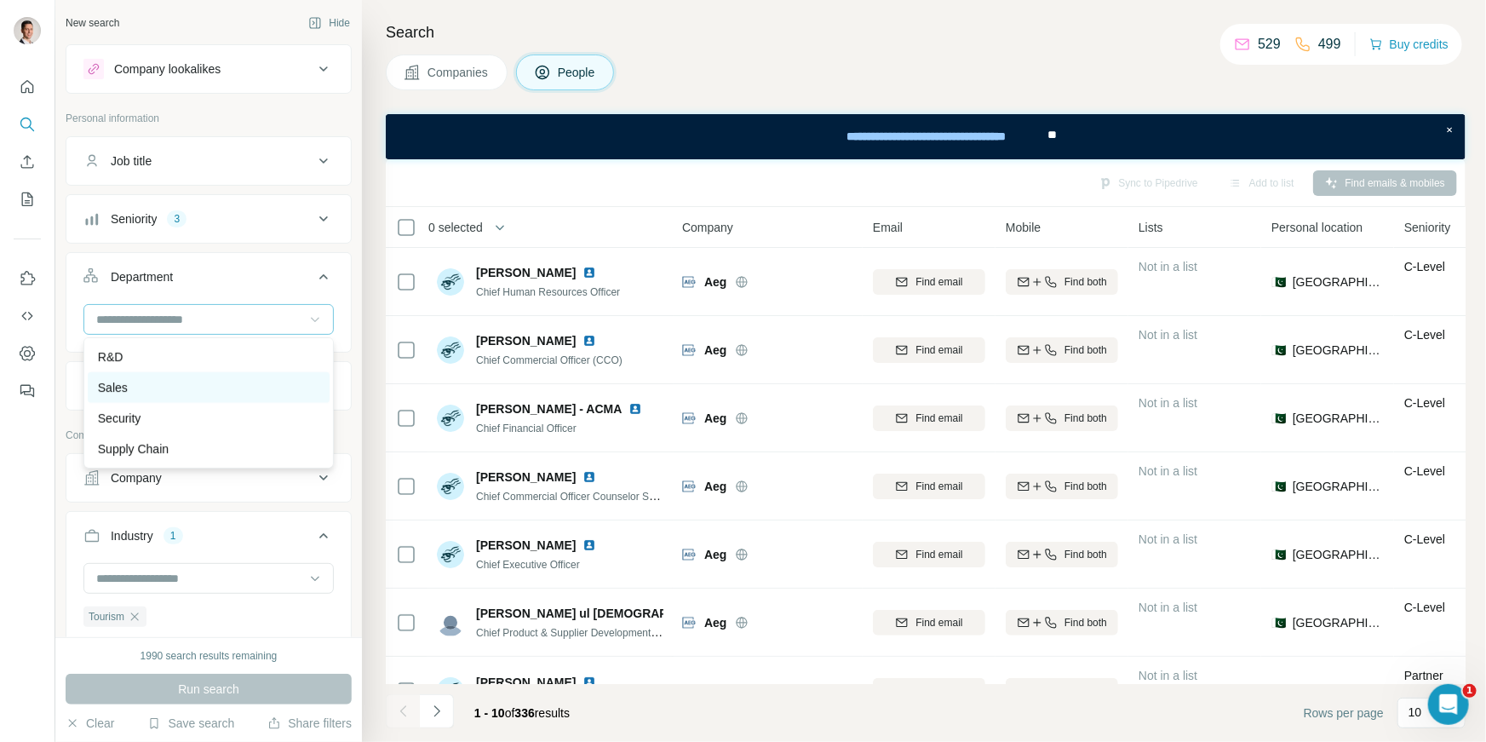
click at [192, 383] on div "Sales" at bounding box center [208, 387] width 221 height 17
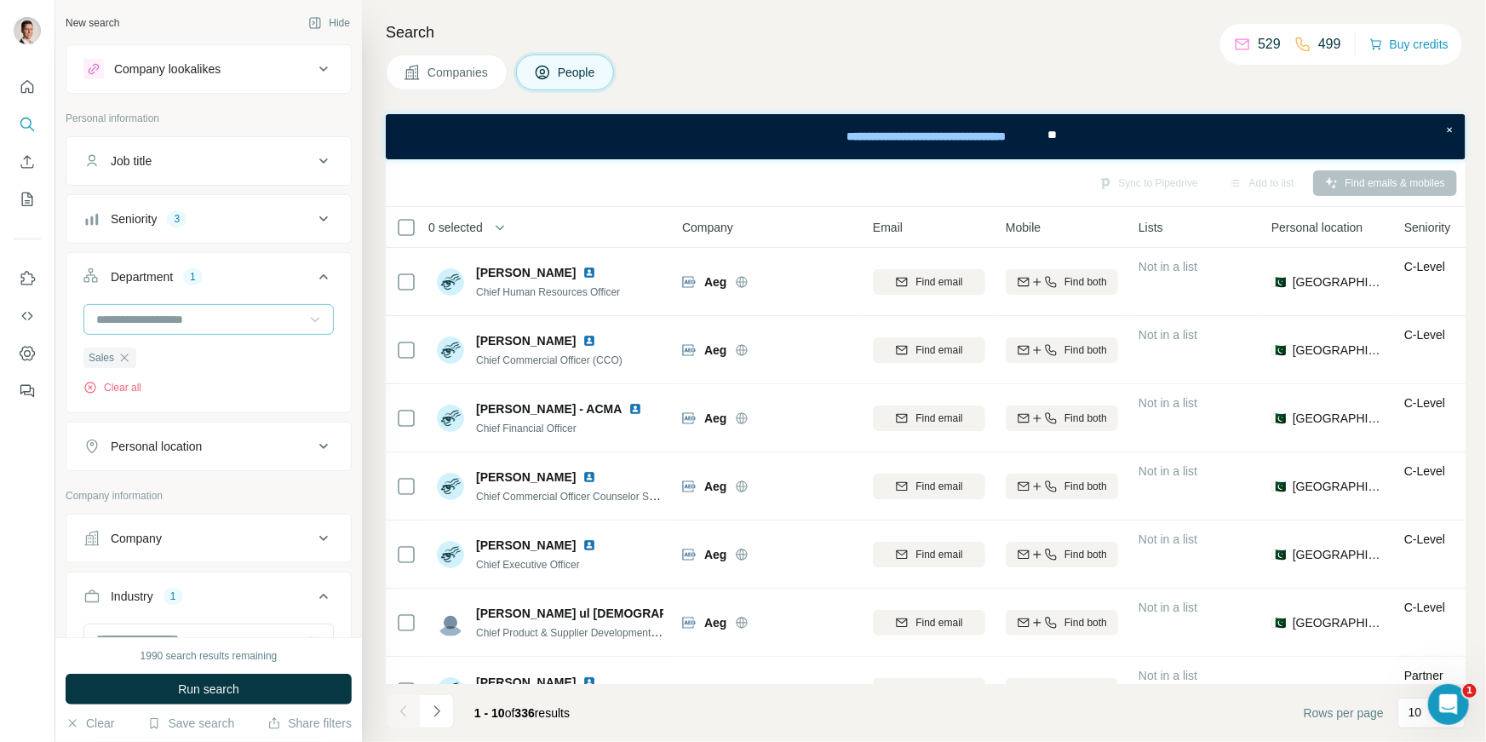
click at [319, 449] on icon at bounding box center [323, 446] width 20 height 20
click at [190, 488] on input "text" at bounding box center [208, 488] width 250 height 31
type input "***"
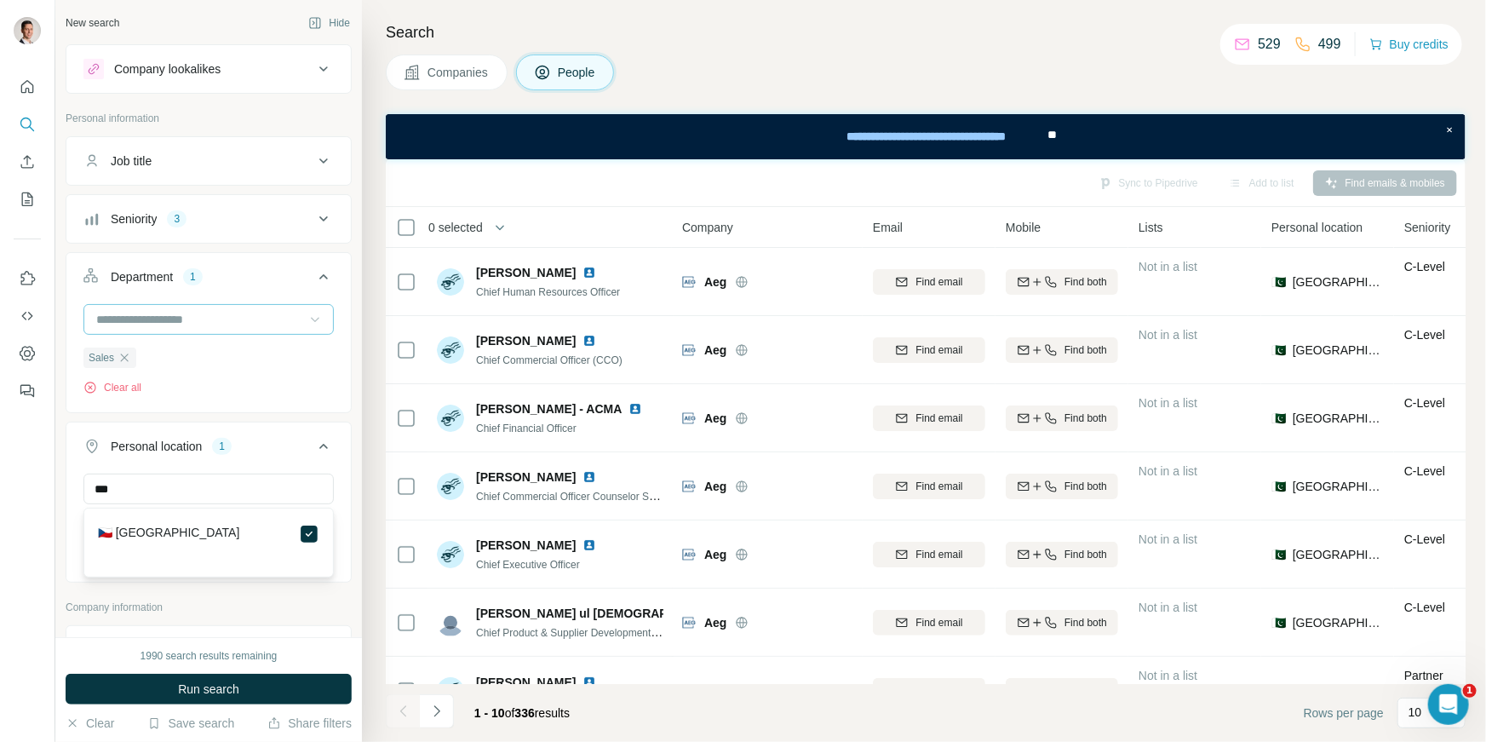
click at [227, 689] on span "Run search" at bounding box center [208, 688] width 61 height 17
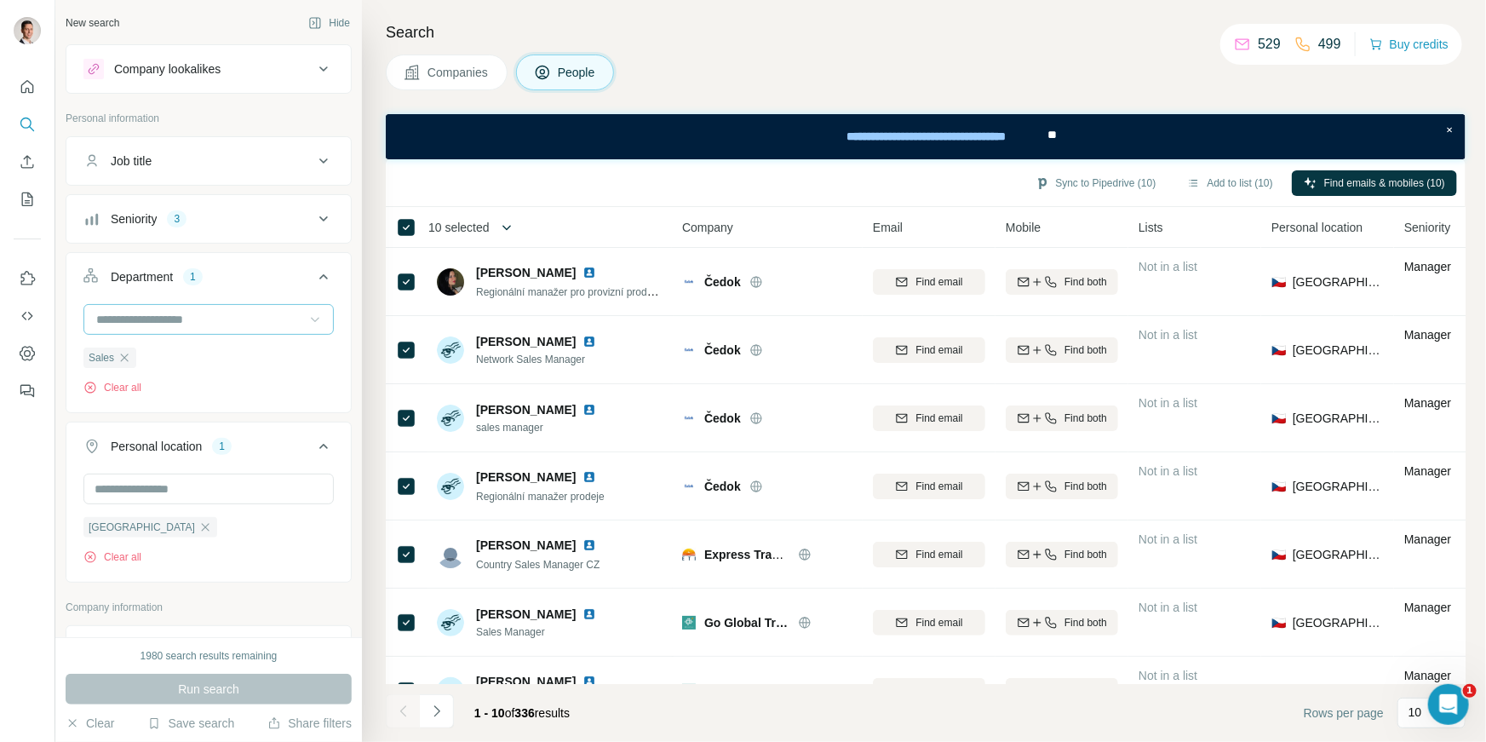
click at [501, 227] on button "button" at bounding box center [507, 227] width 34 height 34
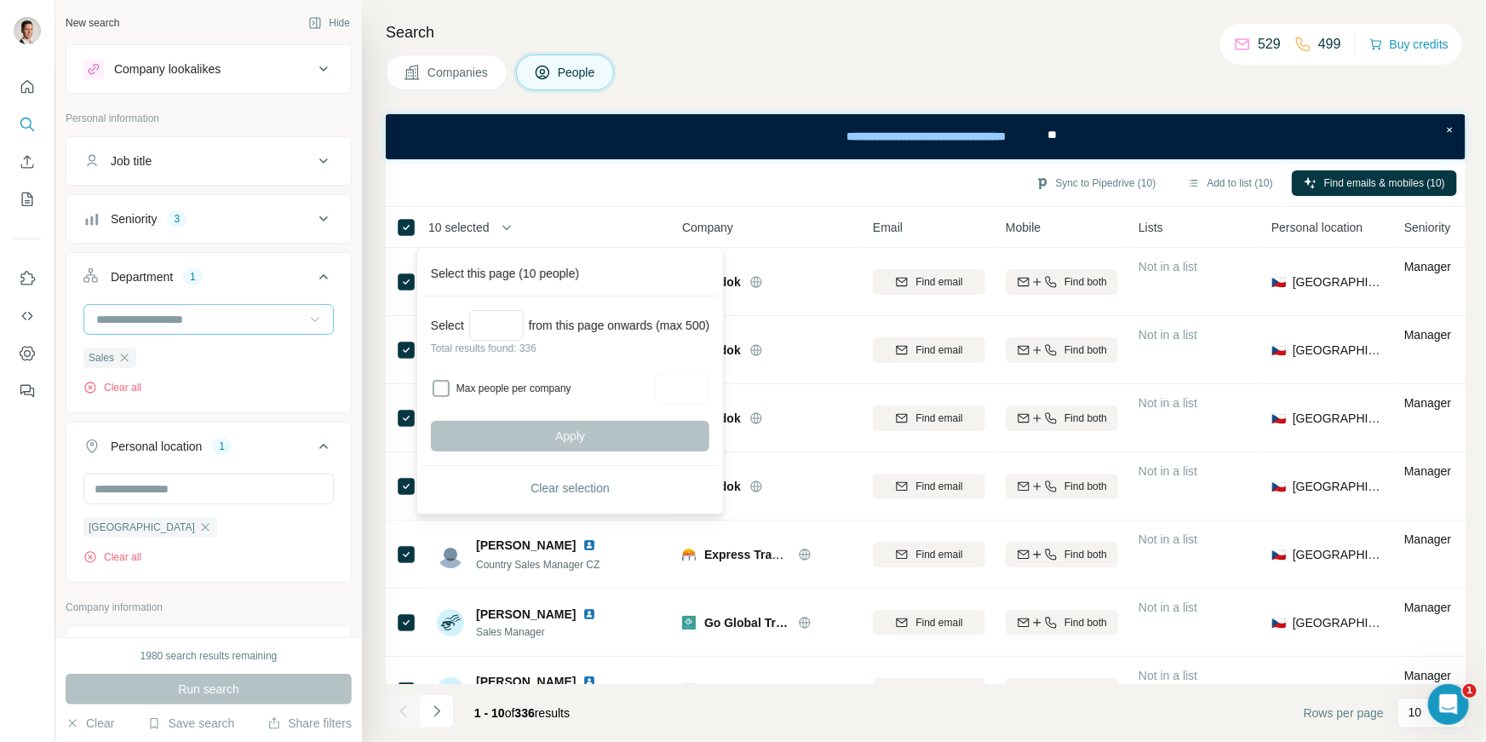
click at [567, 190] on div "Sync to Pipedrive (10) Add to list (10) Find emails & mobiles (10)" at bounding box center [925, 183] width 1063 height 30
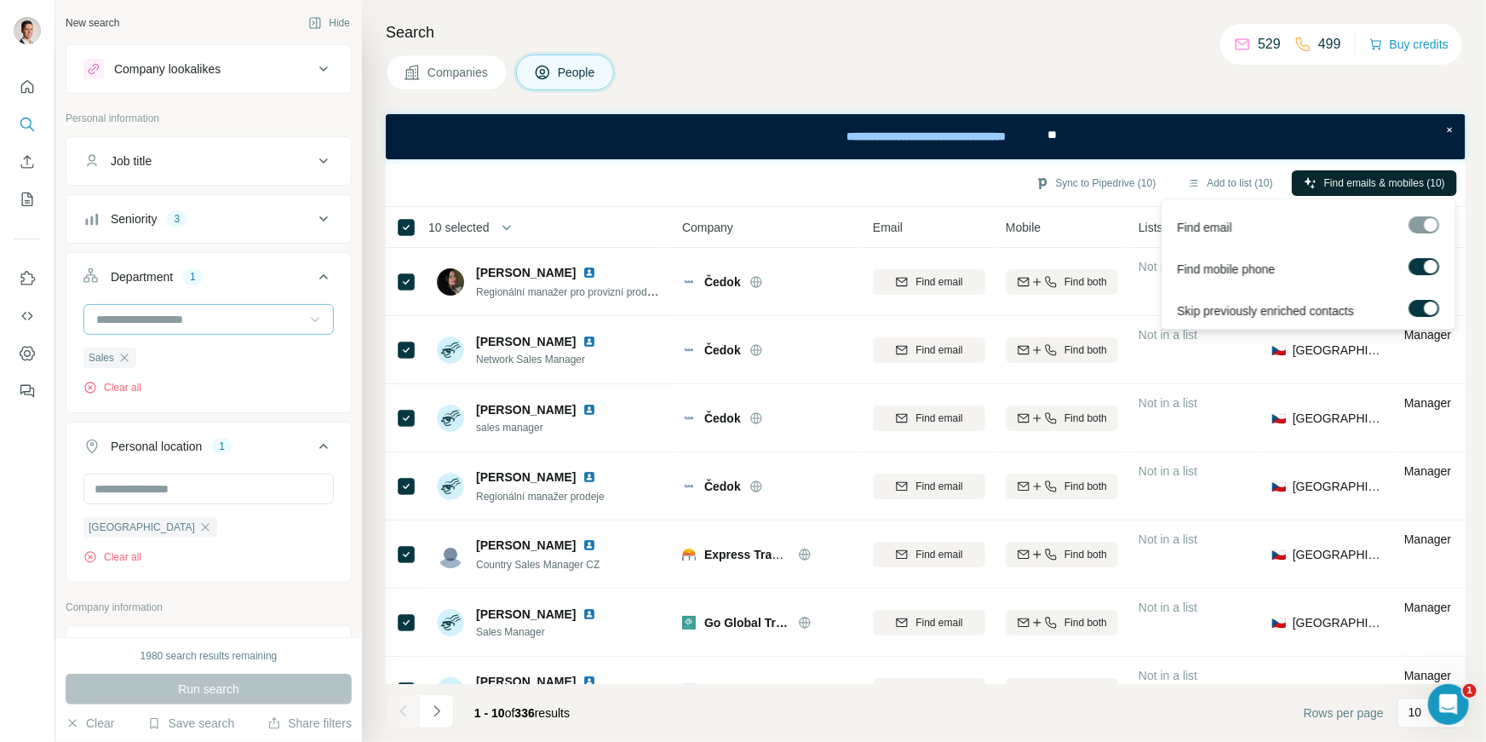
click at [1356, 185] on span "Find emails & mobiles (10)" at bounding box center [1384, 182] width 121 height 15
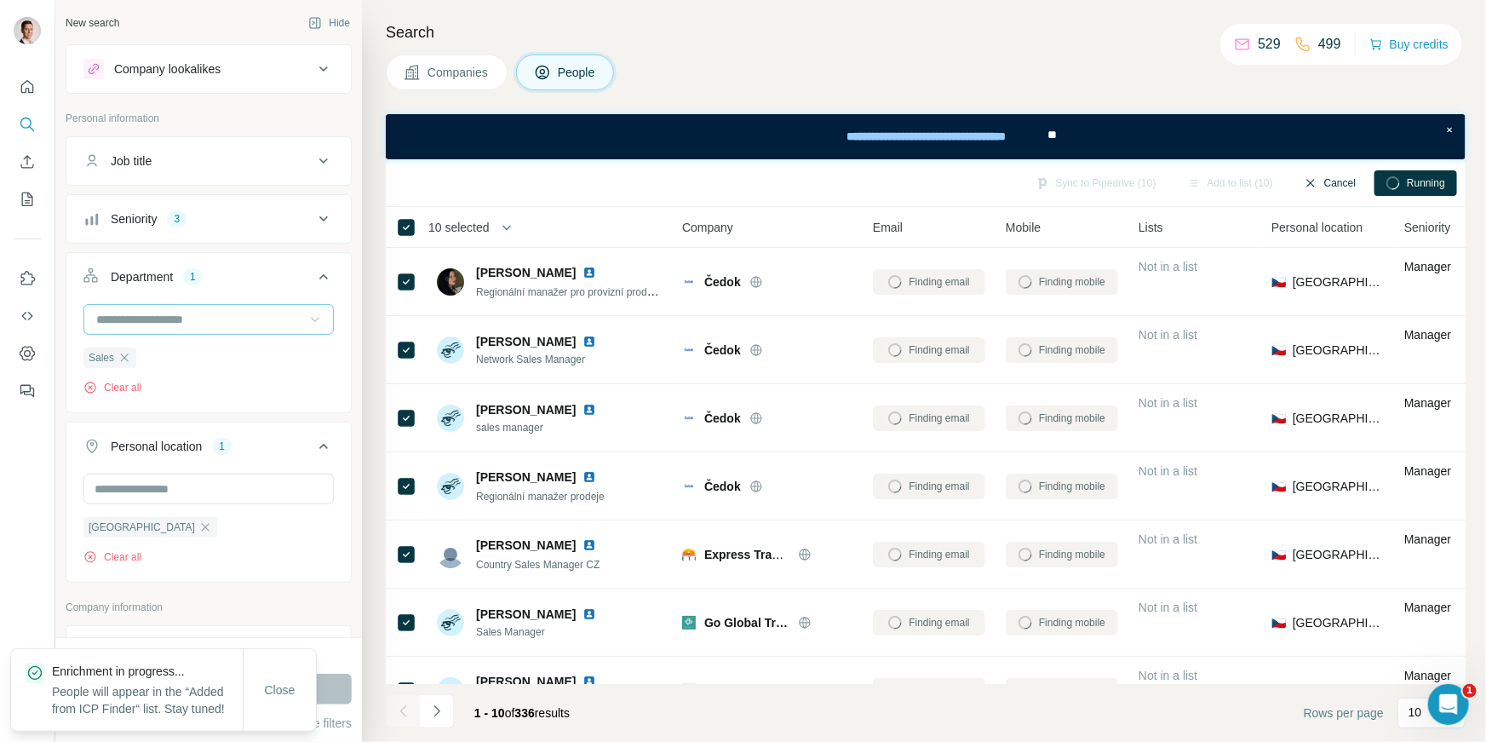
click at [1356, 185] on button "Cancel" at bounding box center [1330, 183] width 76 height 26
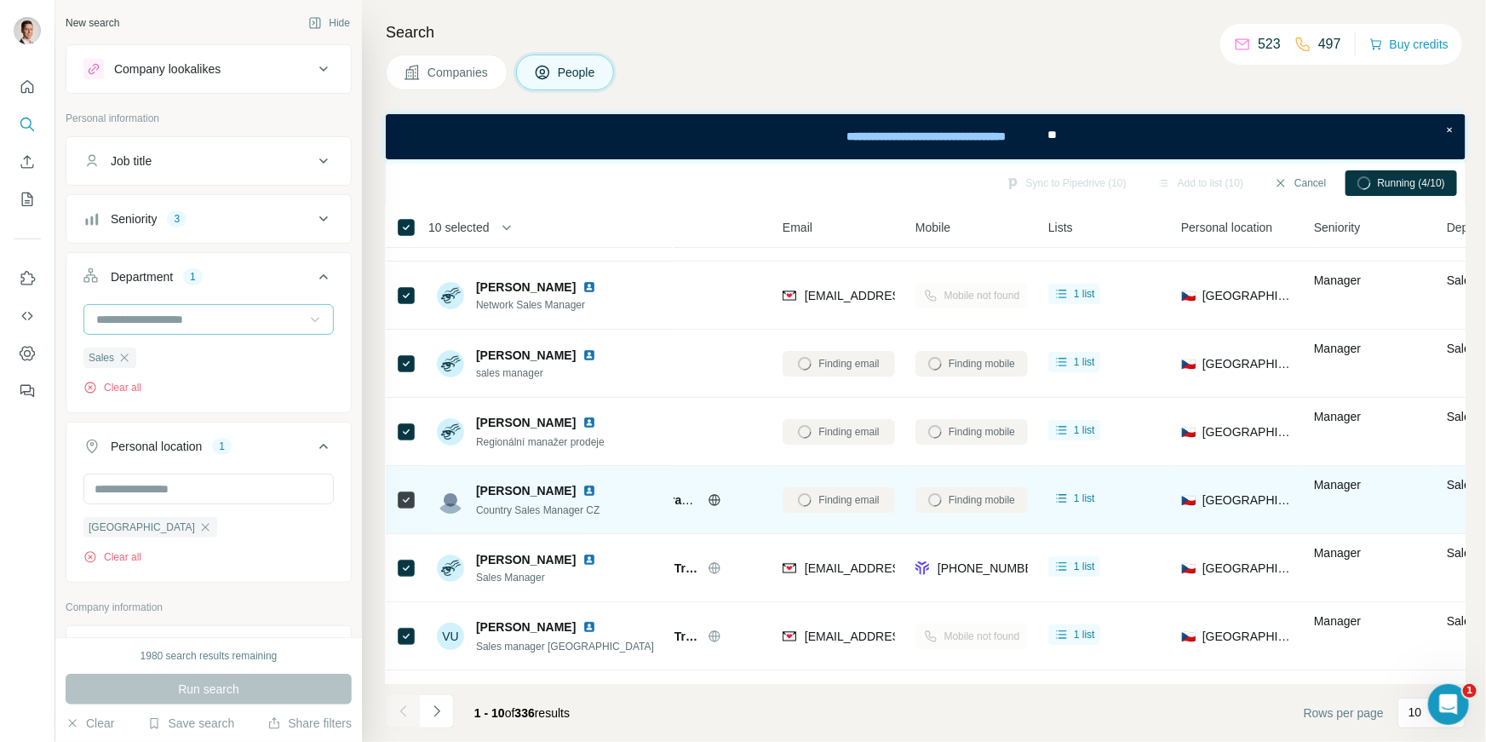
scroll to position [0, 90]
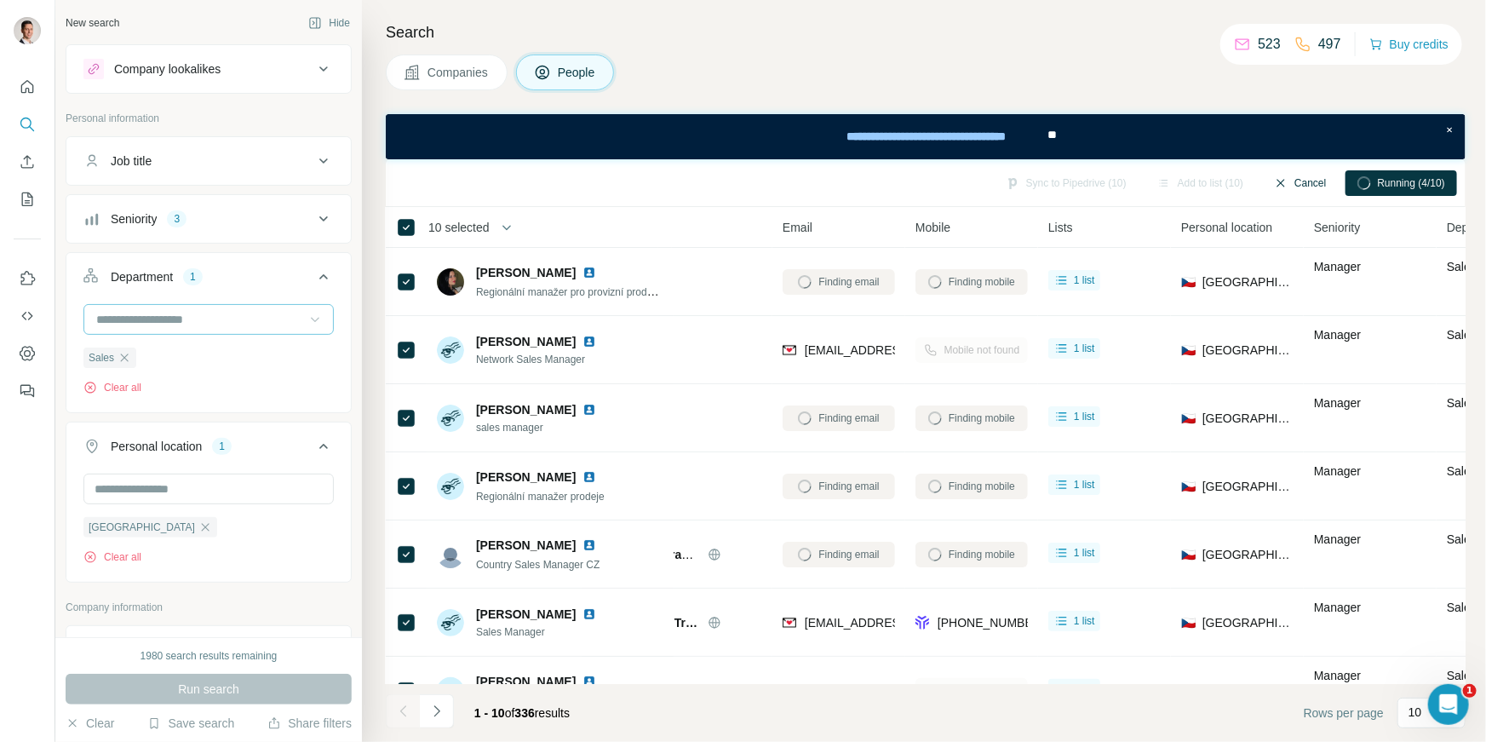
click at [1308, 181] on button "Cancel" at bounding box center [1300, 183] width 76 height 26
click at [918, 188] on div "Sync to Pipedrive (10) Add to list (10) Find emails & mobiles (10)" at bounding box center [925, 183] width 1063 height 30
click at [1100, 182] on button "Sync to Pipedrive (10)" at bounding box center [1095, 183] width 145 height 26
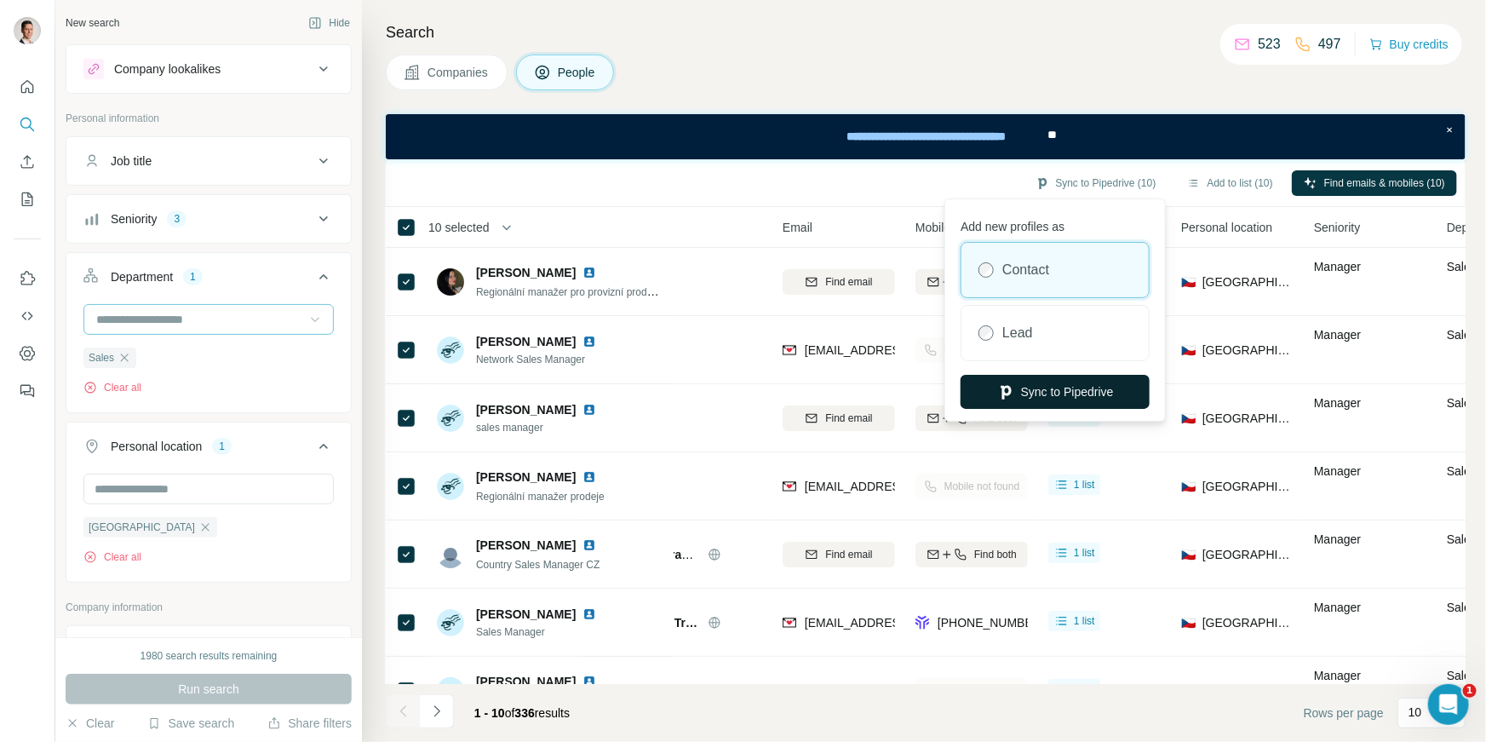
click at [1081, 397] on button "Sync to Pipedrive" at bounding box center [1054, 392] width 189 height 34
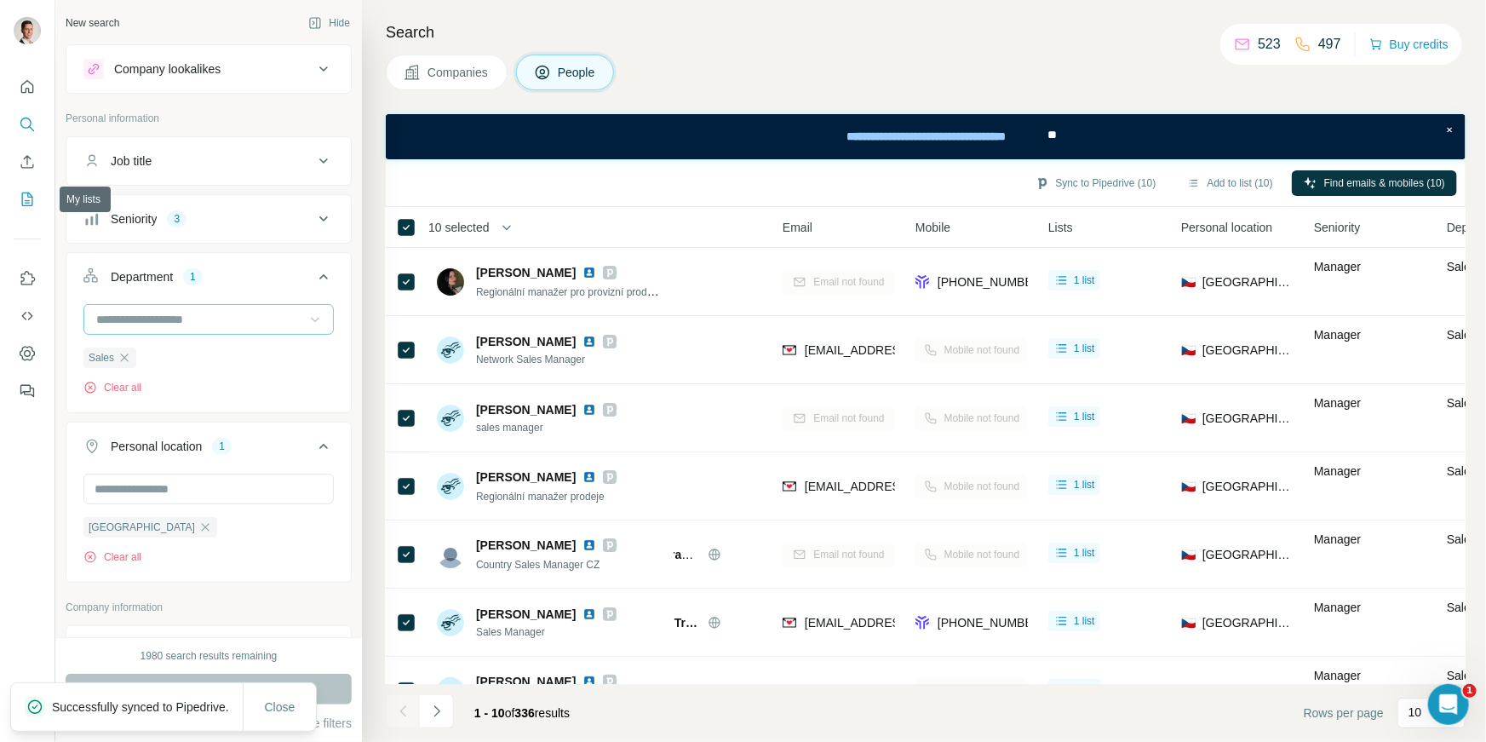
click at [24, 198] on icon "My lists" at bounding box center [27, 199] width 17 height 17
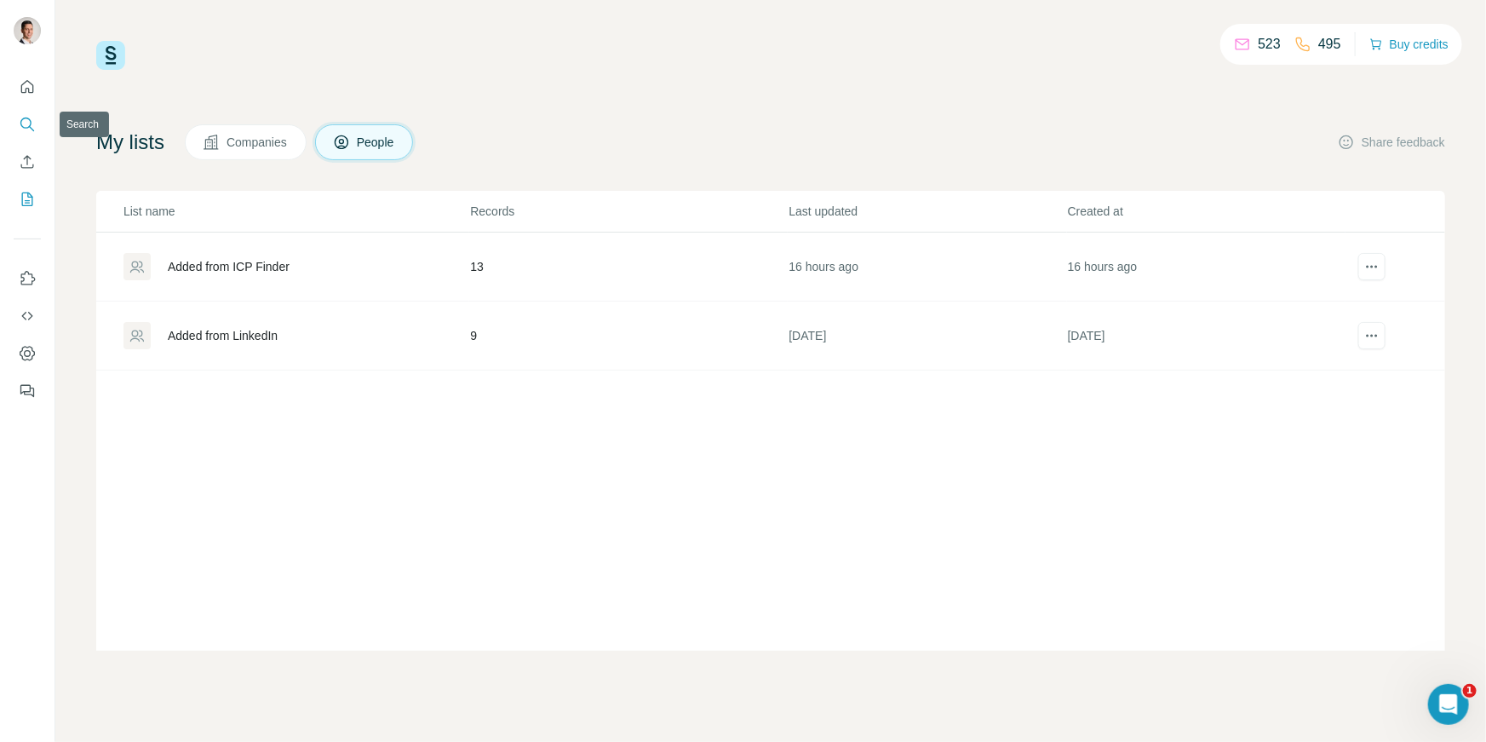
click at [26, 127] on icon "Search" at bounding box center [25, 122] width 11 height 11
